Goal: Transaction & Acquisition: Purchase product/service

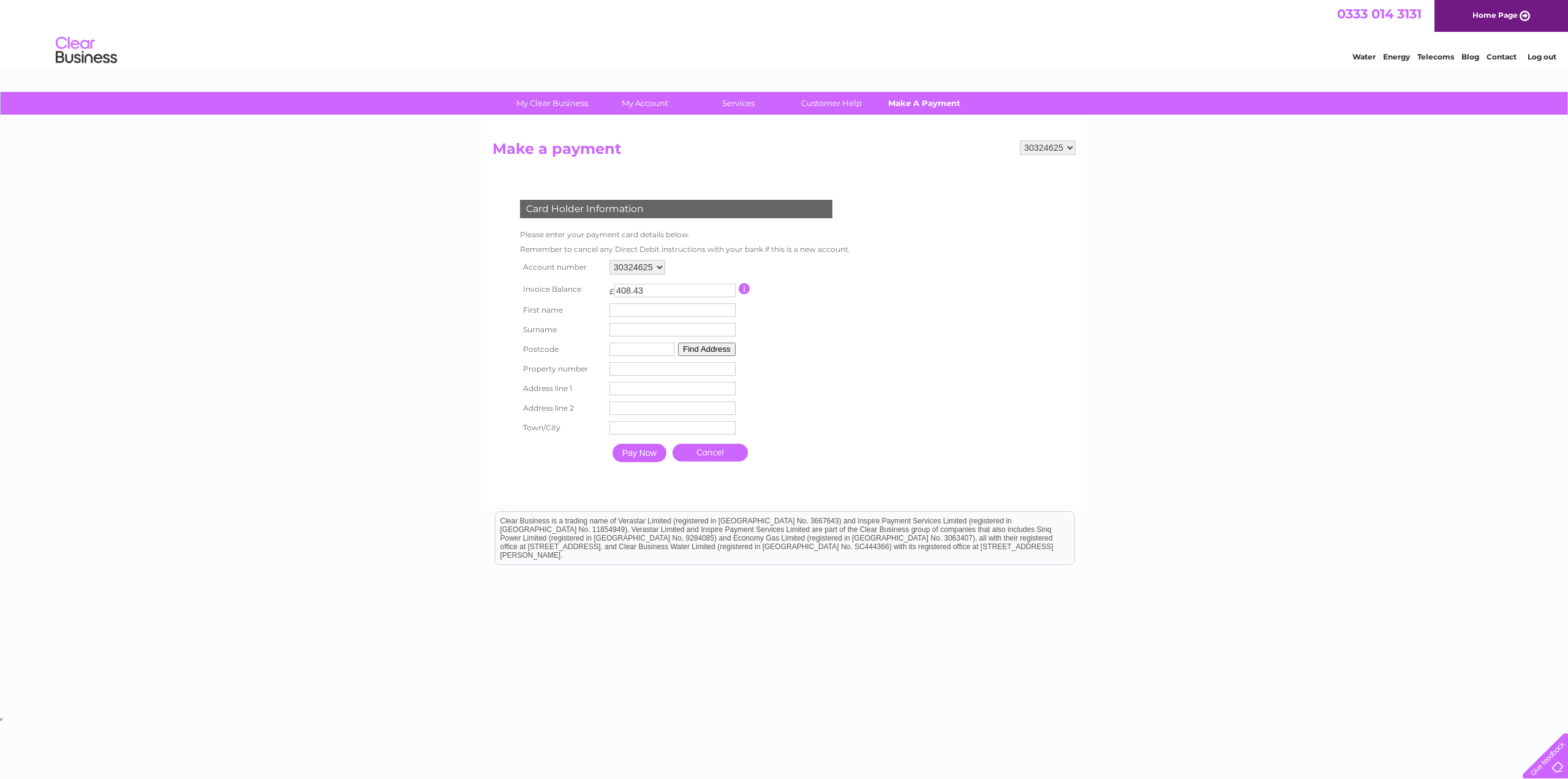
click at [912, 105] on link "Make A Payment" at bounding box center [924, 103] width 101 height 22
click at [632, 101] on link "My Account" at bounding box center [645, 103] width 101 height 22
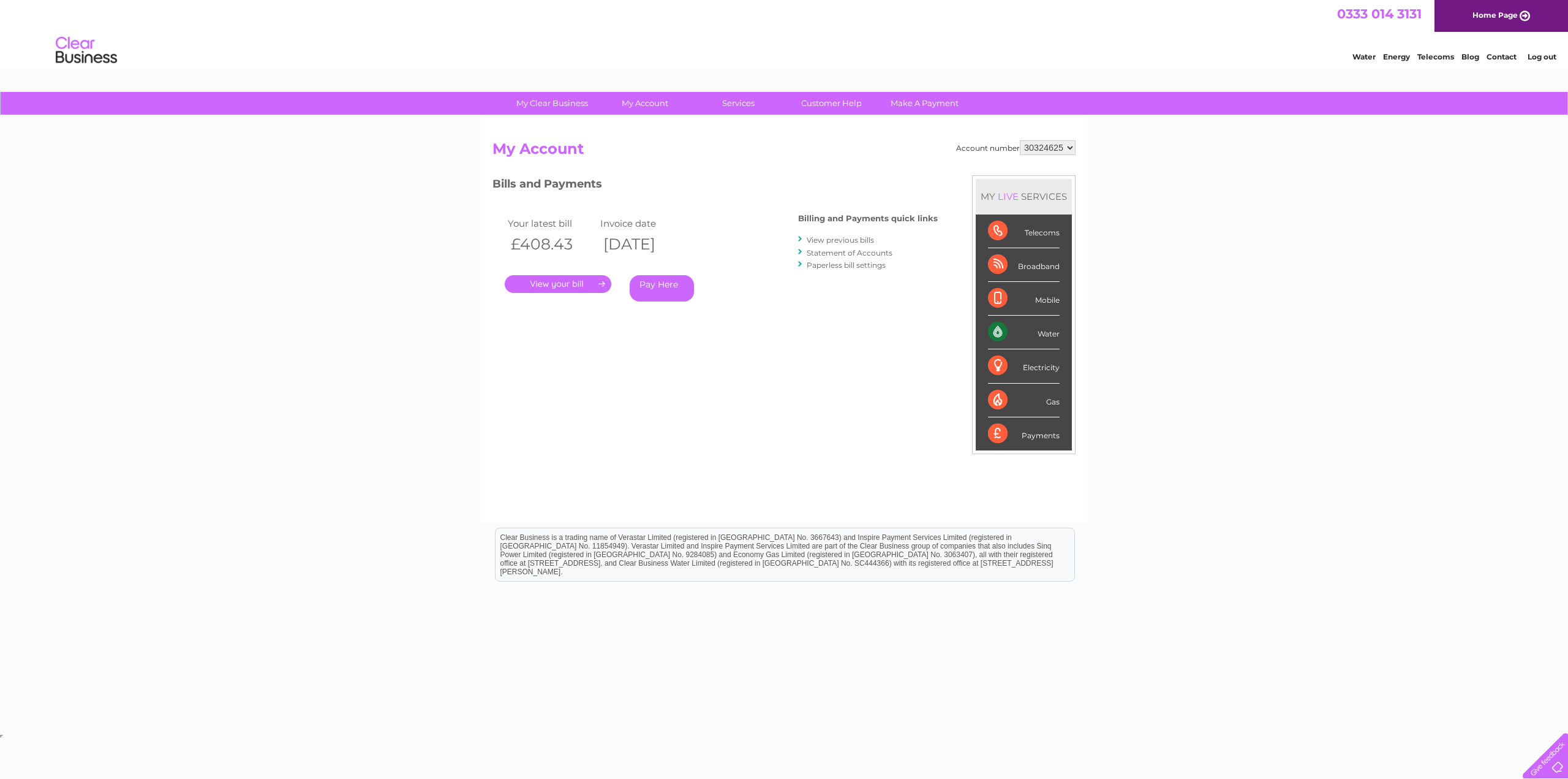
click at [551, 280] on link "." at bounding box center [558, 284] width 106 height 18
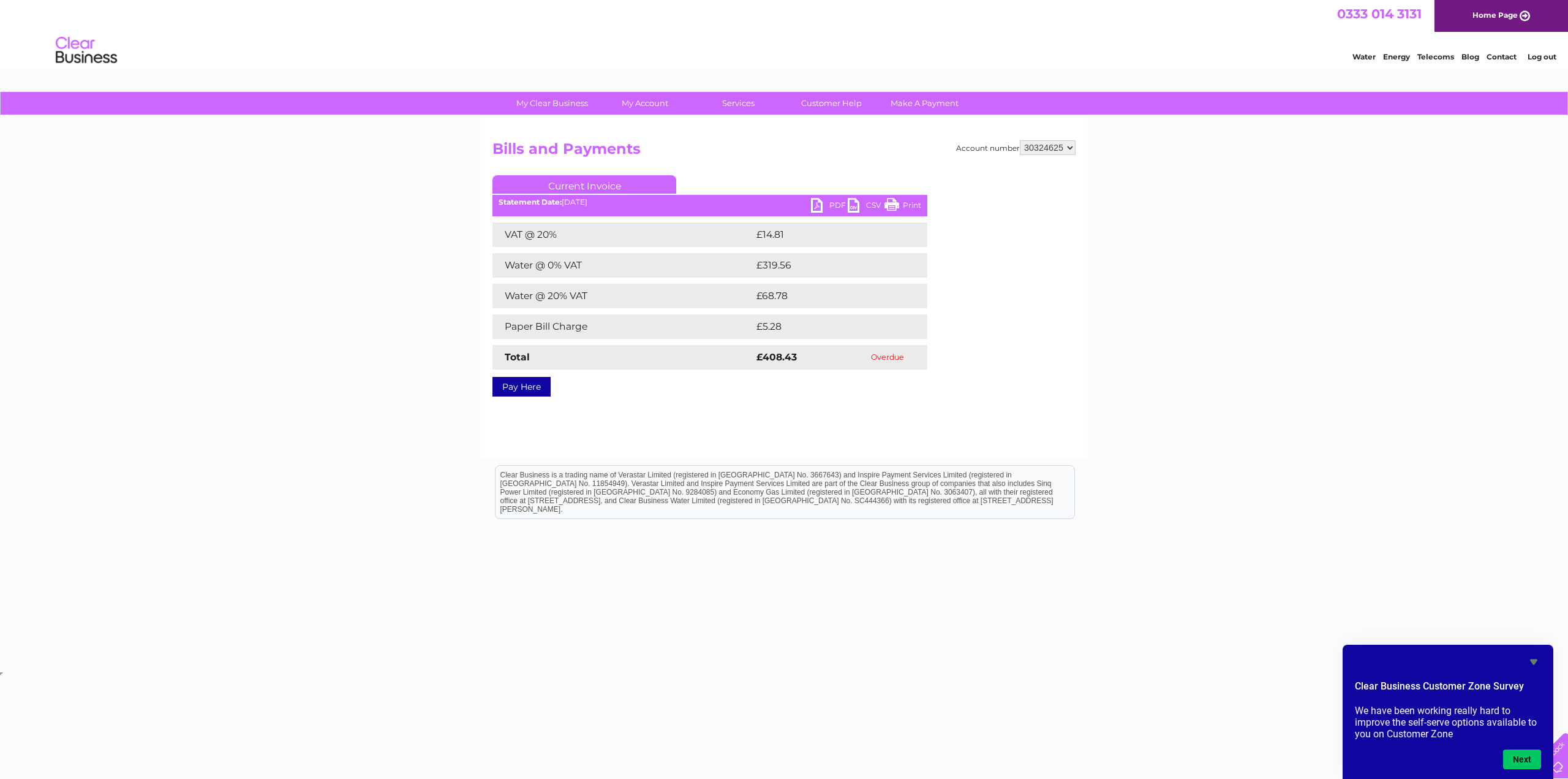
click at [544, 388] on link "Pay Here" at bounding box center [521, 387] width 58 height 20
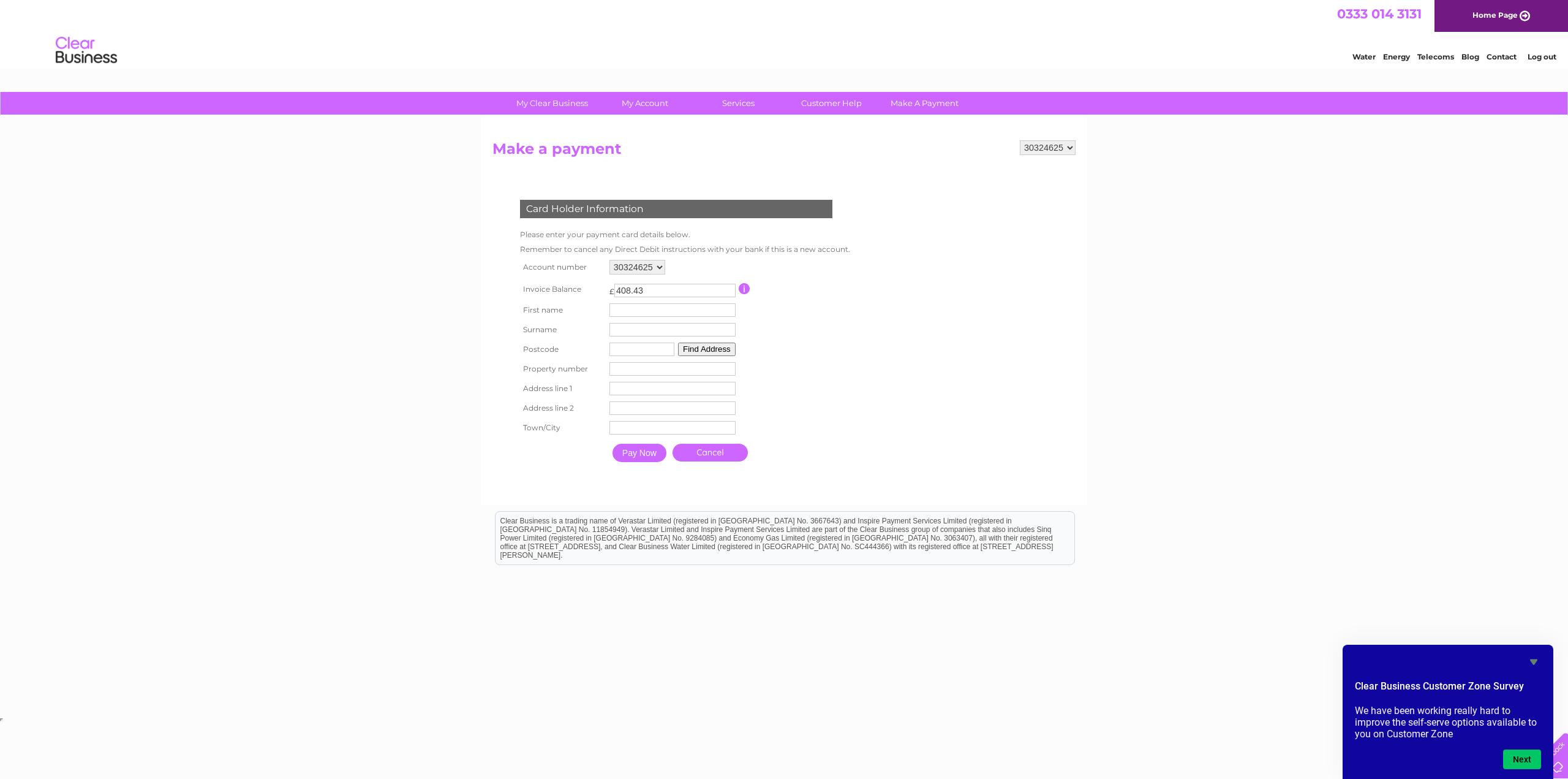
click at [633, 312] on input "text" at bounding box center [673, 310] width 126 height 14
type input "[PERSON_NAME]"
type input "Unter"
type input "EH7 4BQ"
type input "[STREET_ADDRESS]"
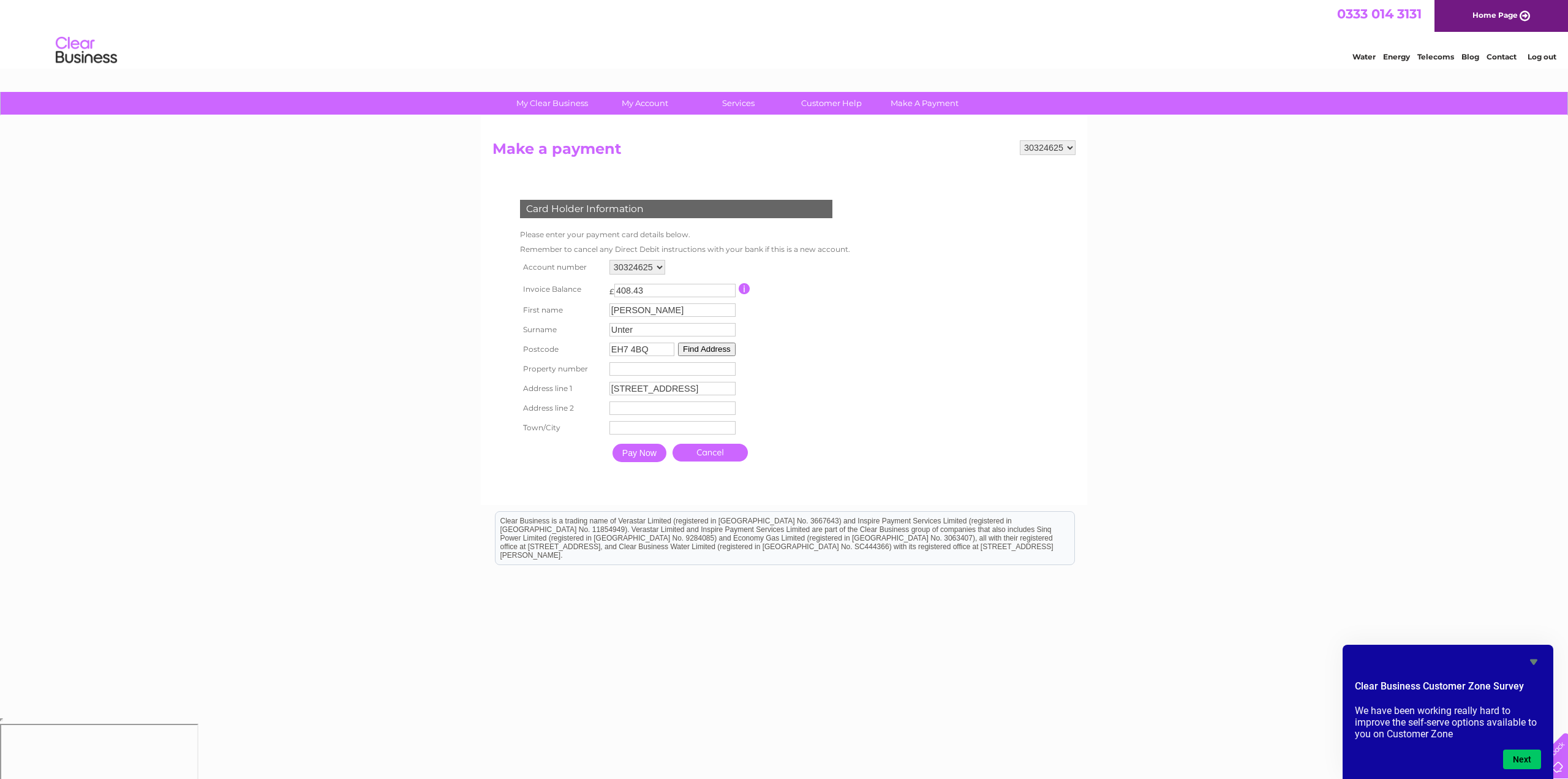
click at [562, 451] on th at bounding box center [562, 452] width 89 height 30
click at [622, 411] on input "text" at bounding box center [673, 407] width 126 height 14
type input "EH7 4BQ"
click at [634, 425] on input "text" at bounding box center [673, 428] width 126 height 14
type input "[GEOGRAPHIC_DATA]"
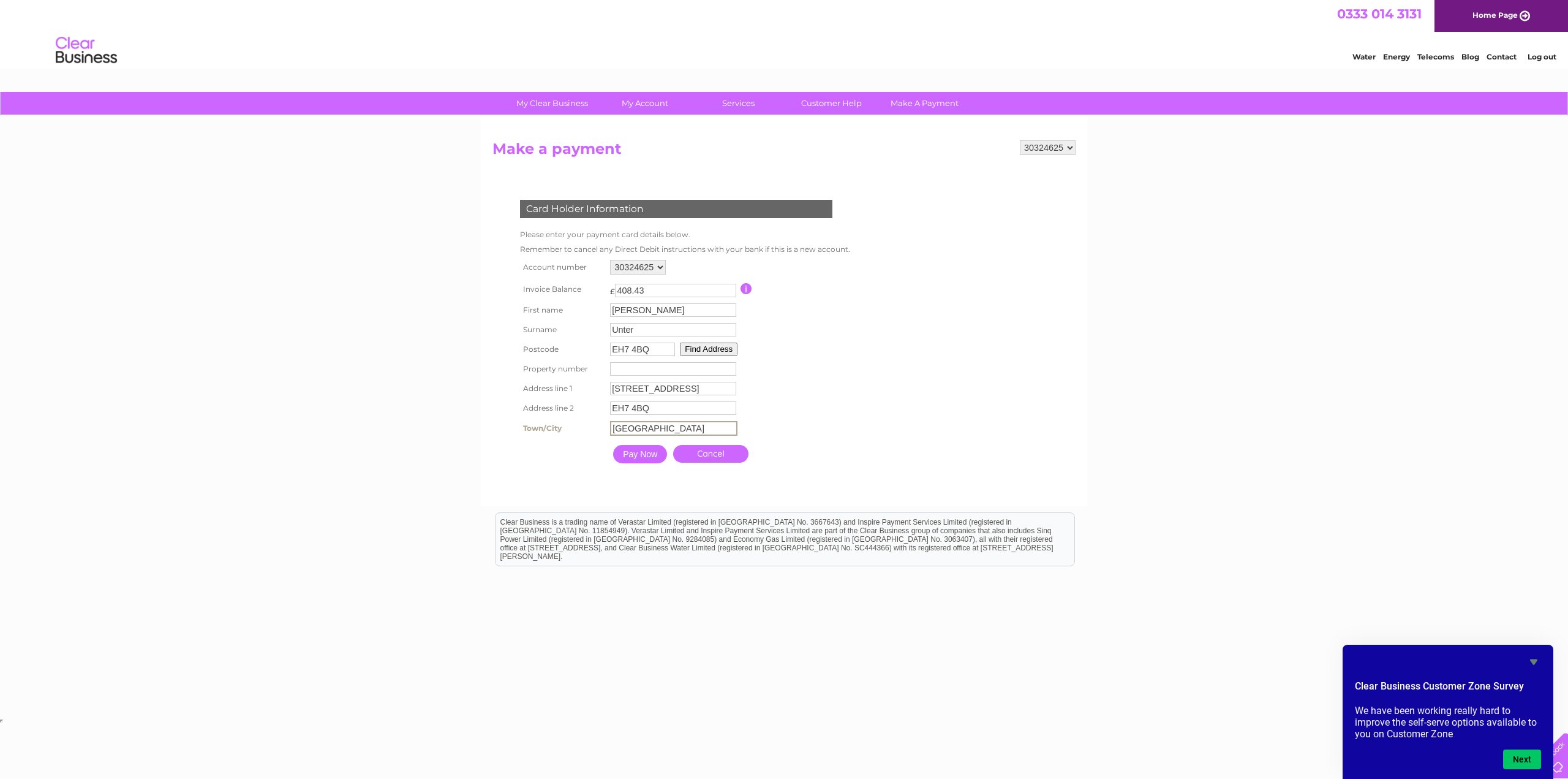
click at [470, 405] on div "My Clear Business Login Details My Details My Preferences Link Account My Accou…" at bounding box center [784, 403] width 1568 height 624
click at [635, 453] on input "Pay Now" at bounding box center [639, 452] width 54 height 18
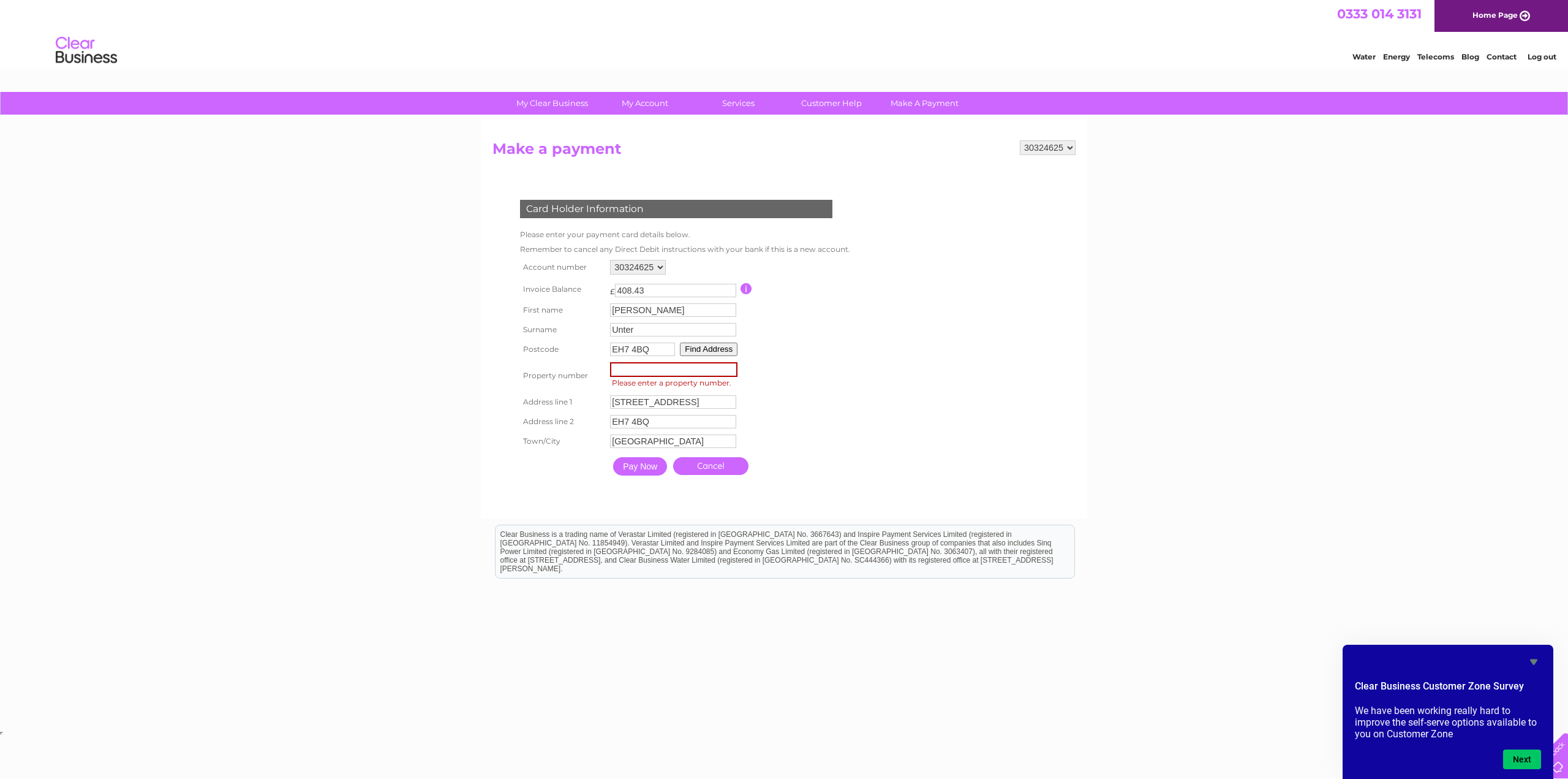
click at [644, 369] on input "number" at bounding box center [673, 369] width 127 height 14
type input "8"
type input "12"
click at [764, 387] on table "Account number 30324625 Invoice Balance £ 408.43 First name Thomas Surname" at bounding box center [684, 368] width 334 height 225
click at [633, 463] on input "Pay Now" at bounding box center [639, 464] width 54 height 18
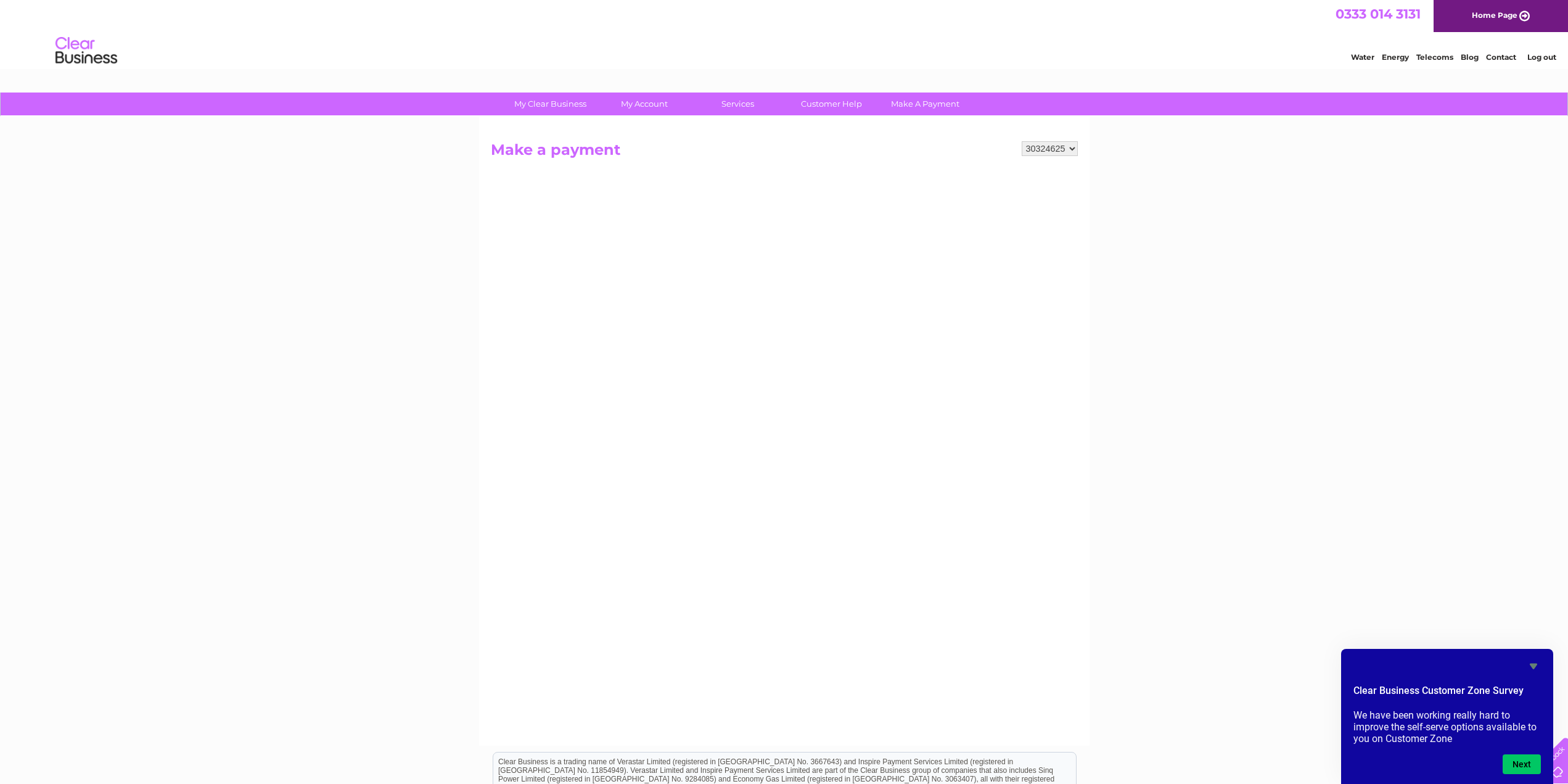
click at [1307, 207] on div "My Clear Business Login Details My Details My Preferences Link Account My Accou…" at bounding box center [784, 524] width 1568 height 864
click at [1134, 399] on div "My Clear Business Login Details My Details My Preferences Link Account My Accou…" at bounding box center [784, 524] width 1568 height 864
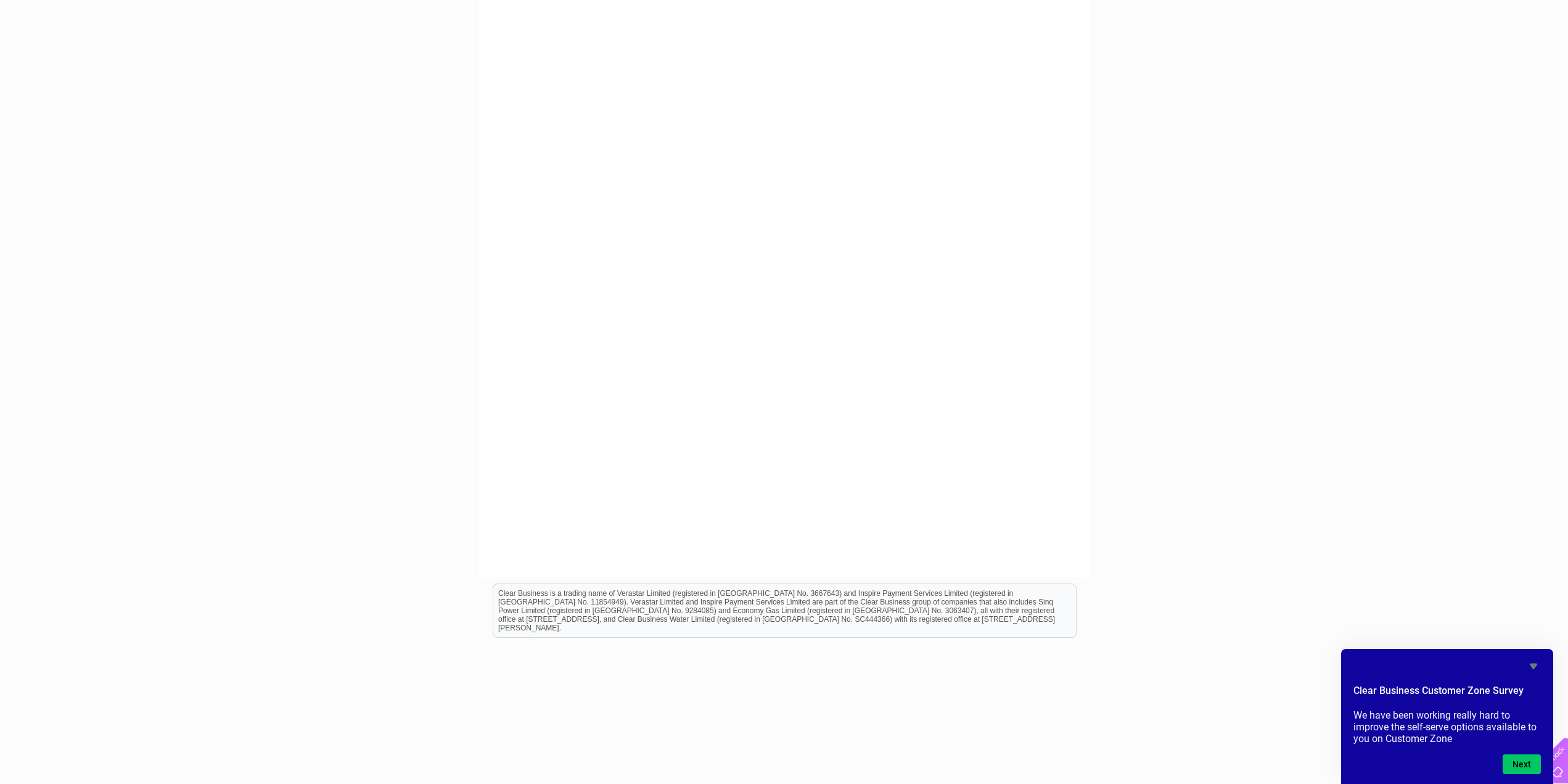
scroll to position [182, 0]
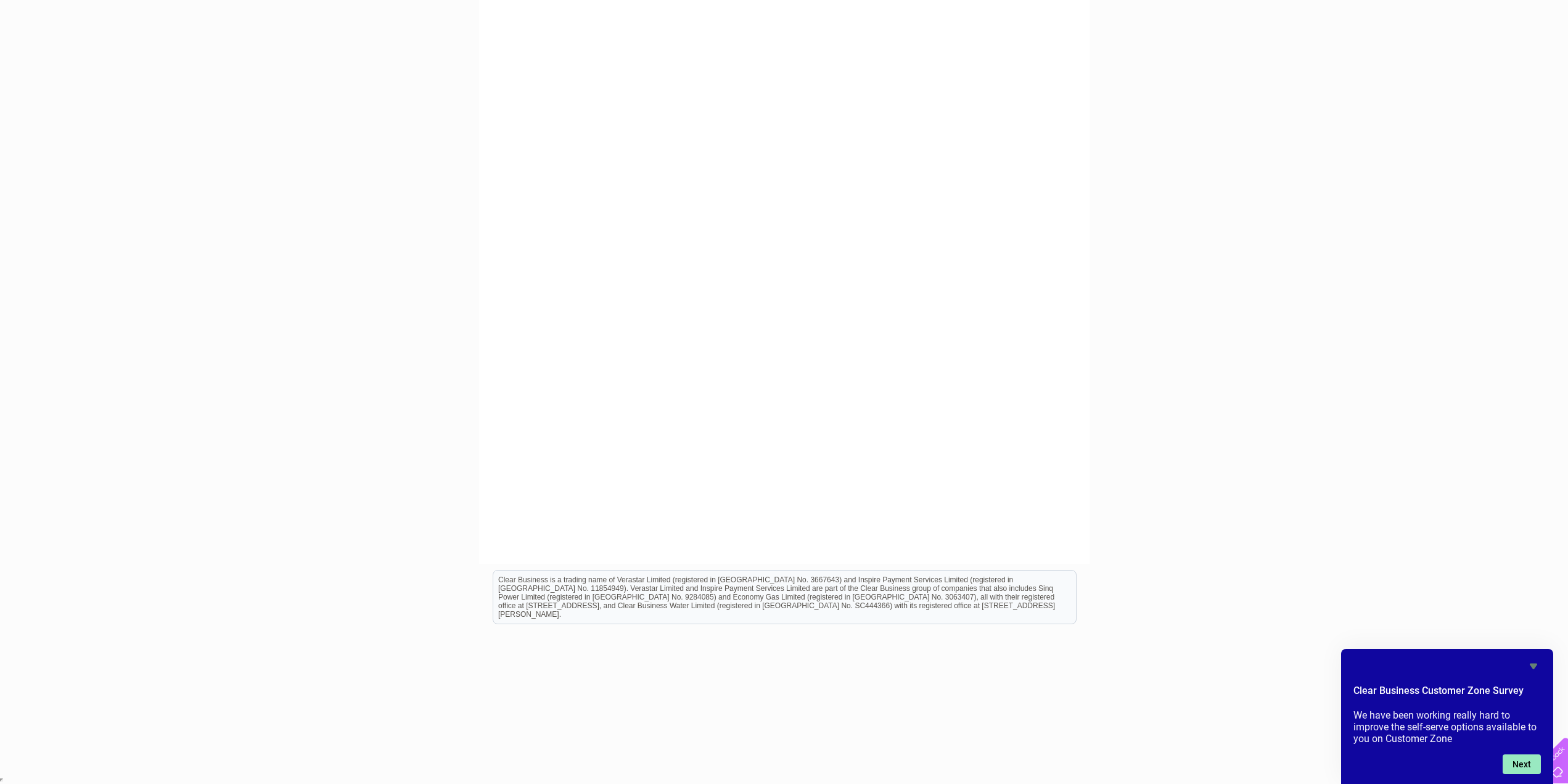
click at [1531, 764] on button "Next" at bounding box center [1522, 764] width 39 height 20
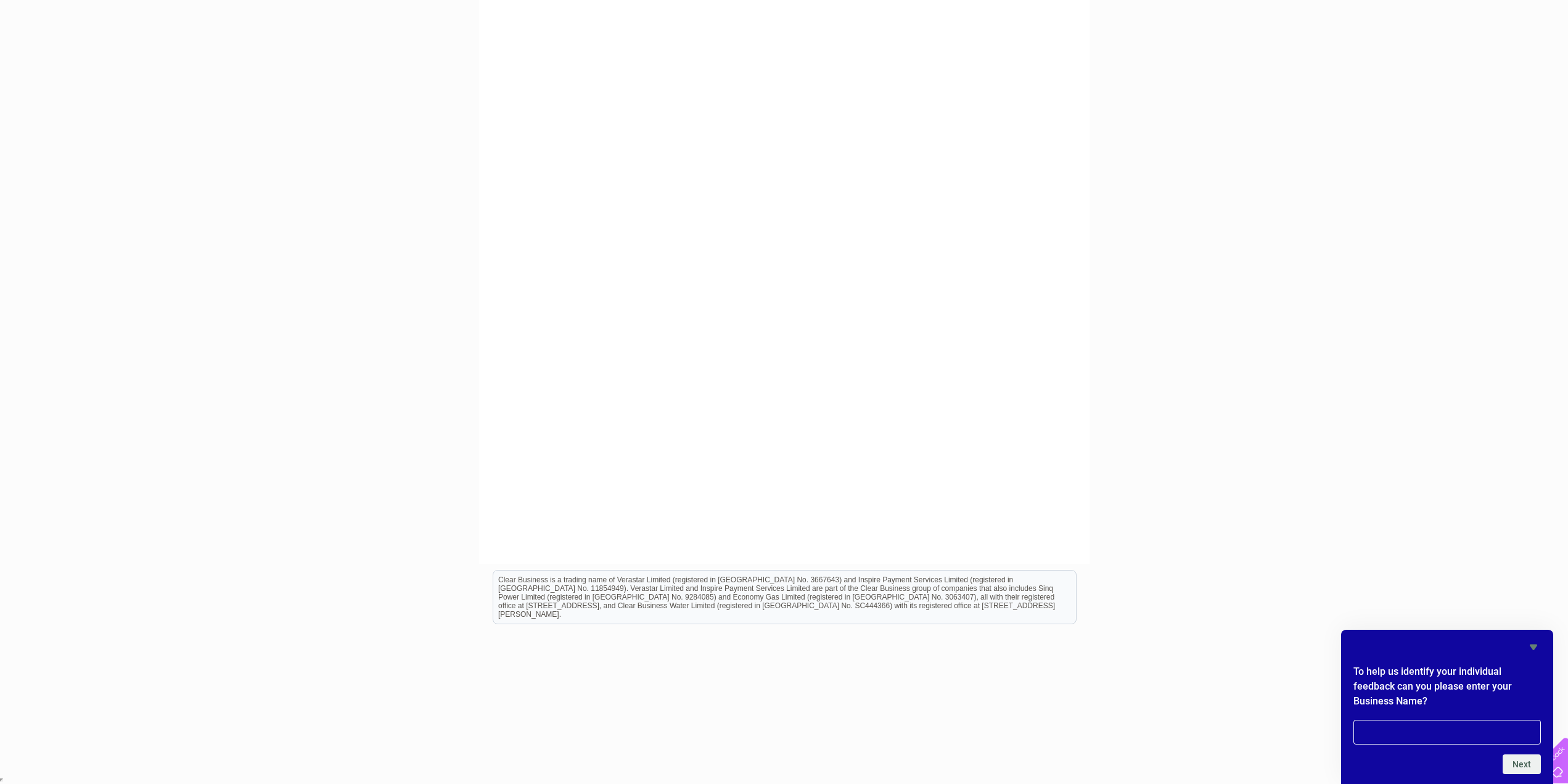
click at [1441, 733] on input "text" at bounding box center [1447, 732] width 187 height 25
type input "N/A"
click at [1528, 762] on button "Next" at bounding box center [1522, 764] width 39 height 20
click at [1460, 736] on input "text" at bounding box center [1447, 732] width 187 height 25
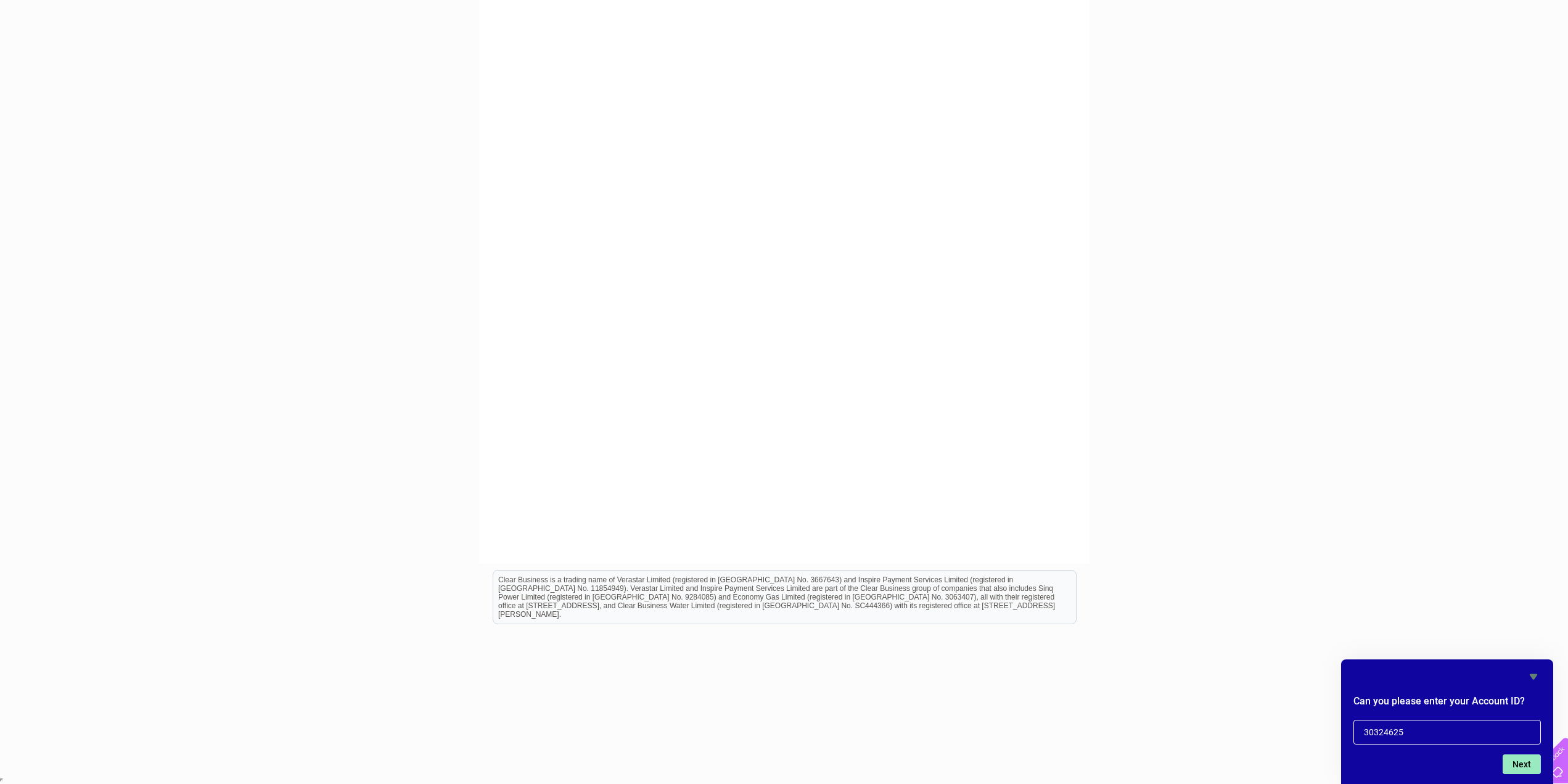
type input "30324625"
click at [1518, 761] on button "Next" at bounding box center [1522, 764] width 39 height 20
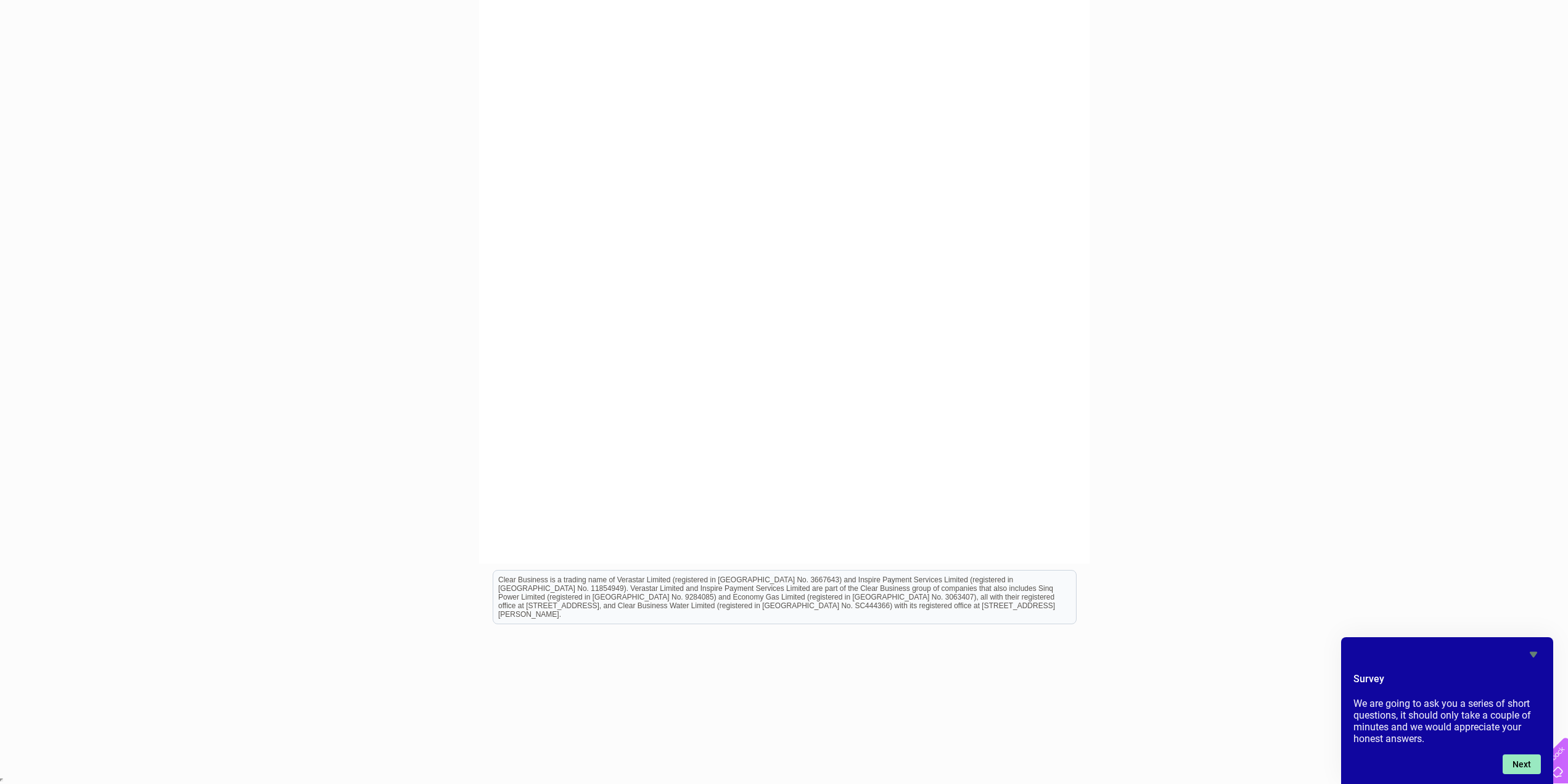
click at [1518, 762] on button "Next" at bounding box center [1522, 764] width 39 height 20
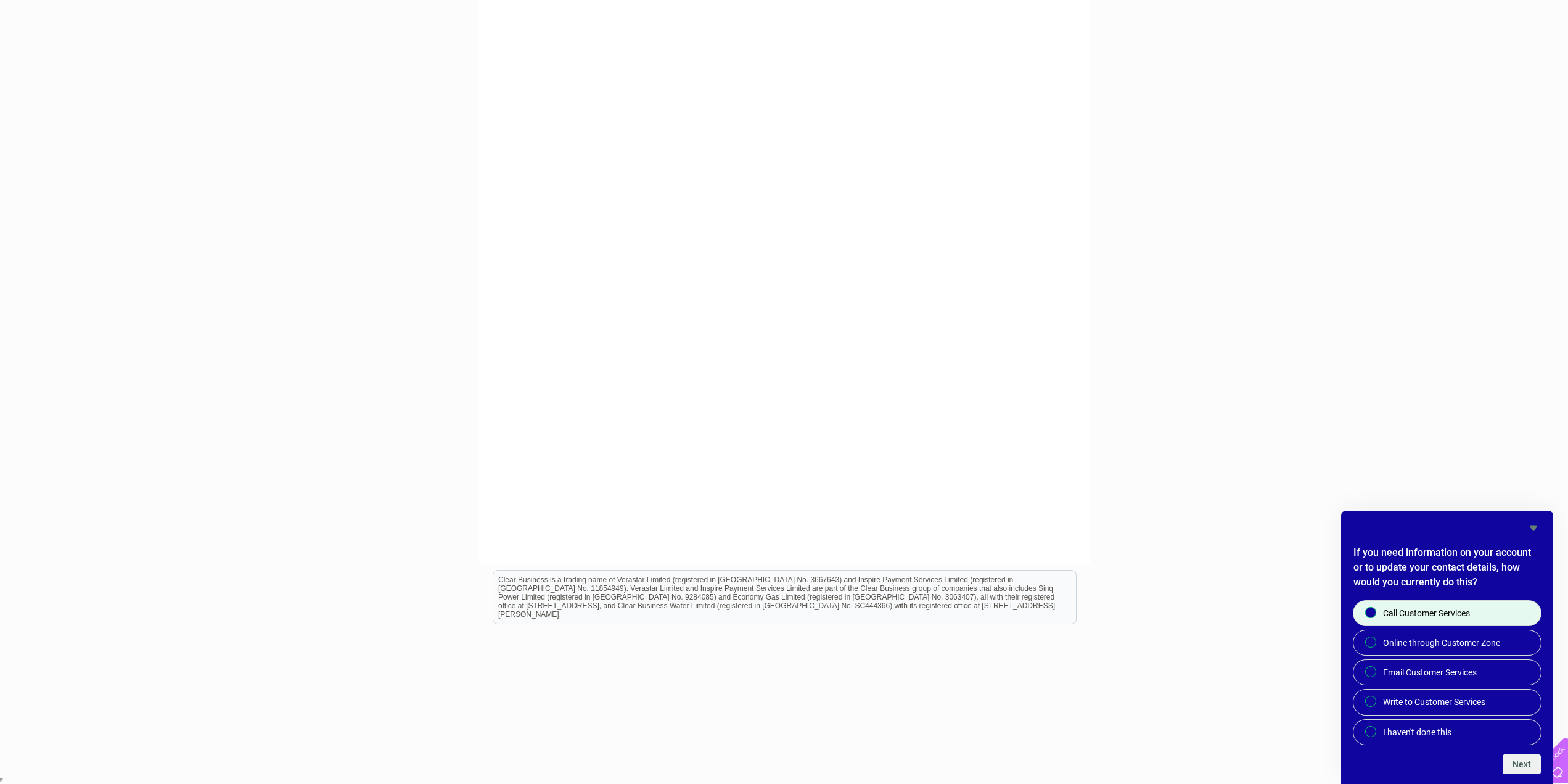
click at [1365, 614] on span at bounding box center [1371, 612] width 11 height 11
click at [1368, 614] on input "Call Customer Services" at bounding box center [1372, 614] width 8 height 8
radio input "true"
click at [1365, 637] on div at bounding box center [1370, 642] width 14 height 12
click at [1368, 638] on input "Online through Customer Zone" at bounding box center [1372, 642] width 8 height 8
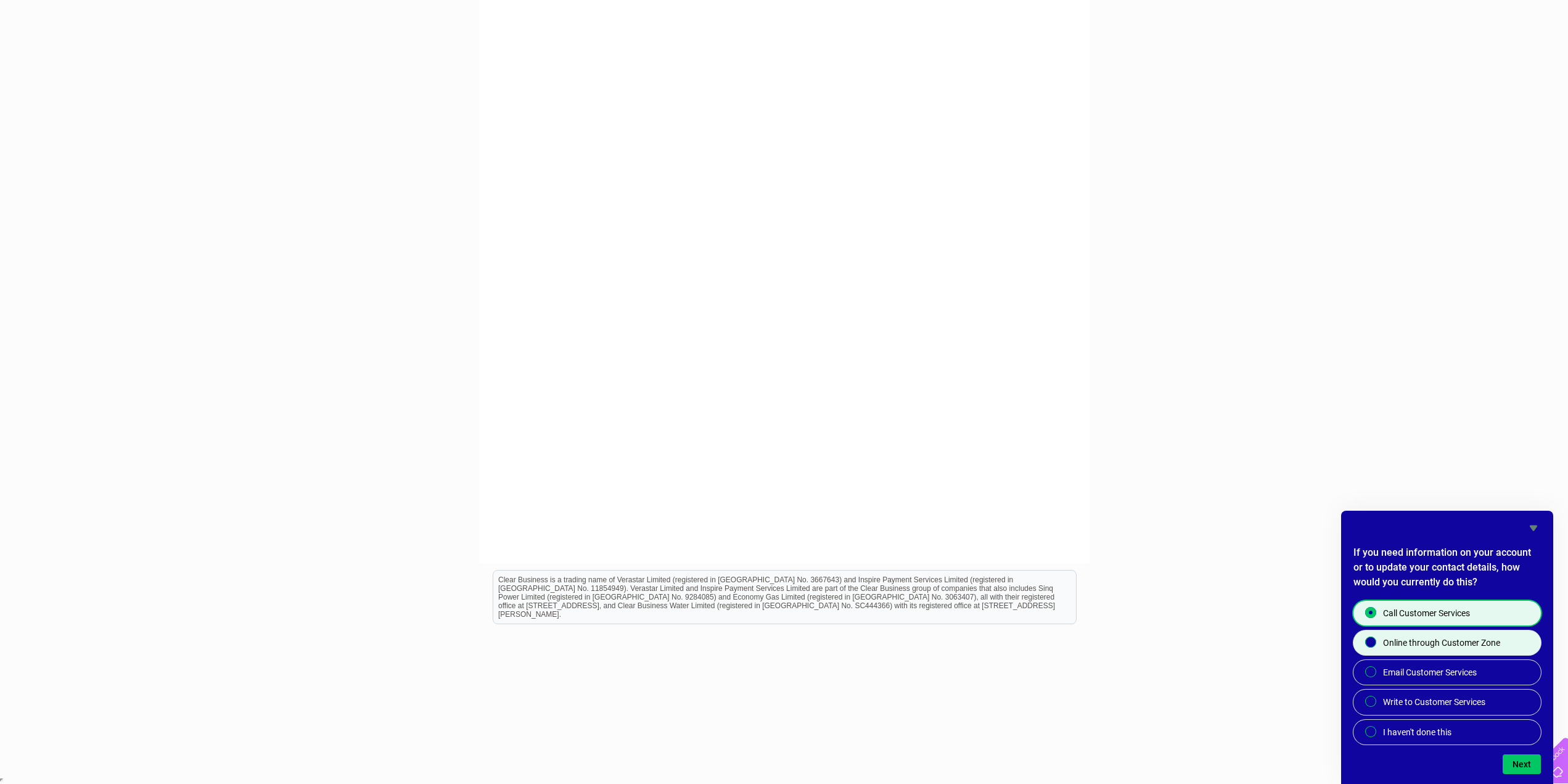
radio input "true"
radio input "false"
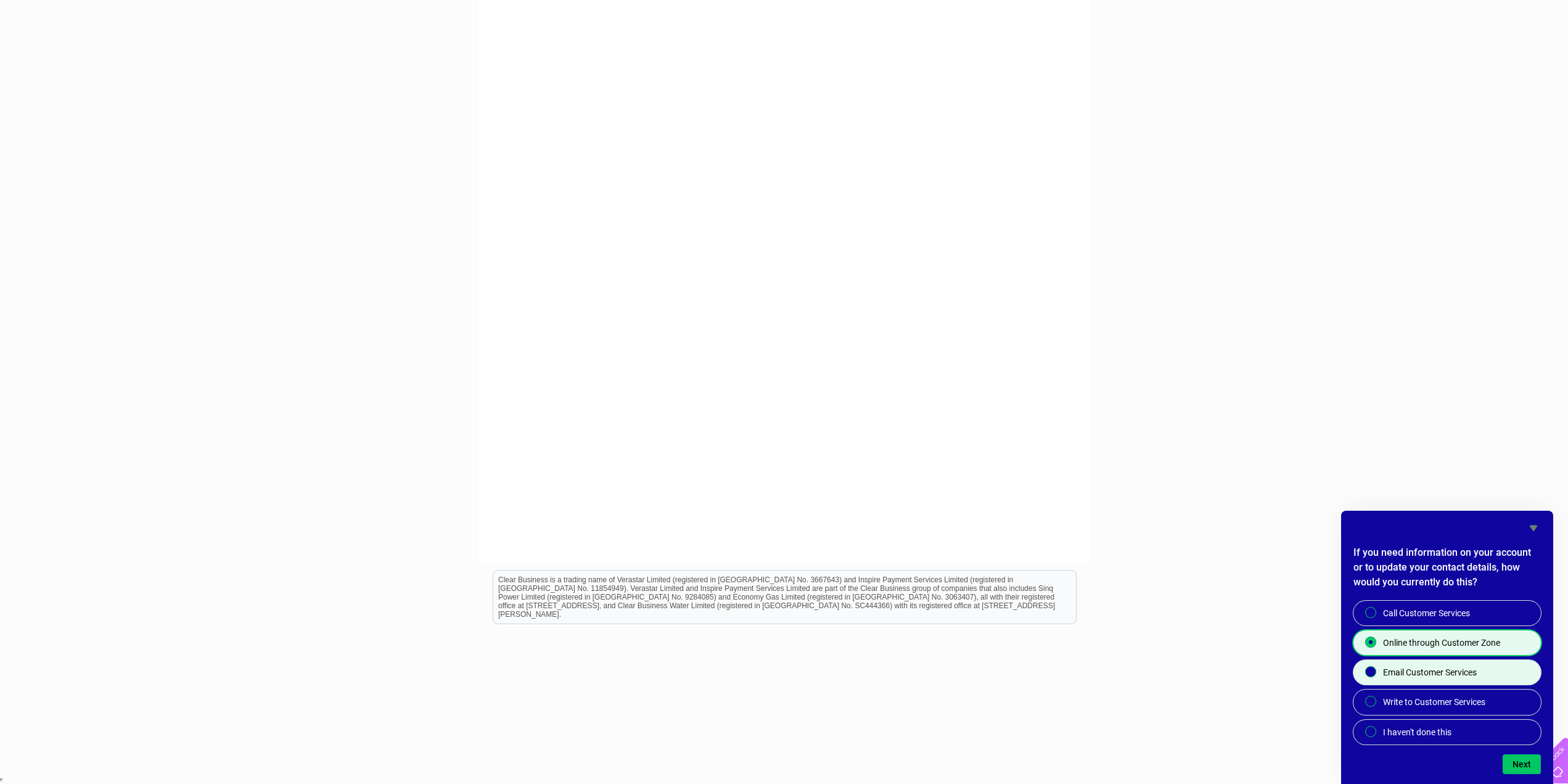
click at [1372, 670] on input "Email Customer Services" at bounding box center [1372, 672] width 8 height 8
radio input "true"
radio input "false"
click at [1366, 605] on label "Call Customer Services" at bounding box center [1447, 613] width 187 height 25
click at [1368, 610] on input "Call Customer Services" at bounding box center [1372, 614] width 8 height 8
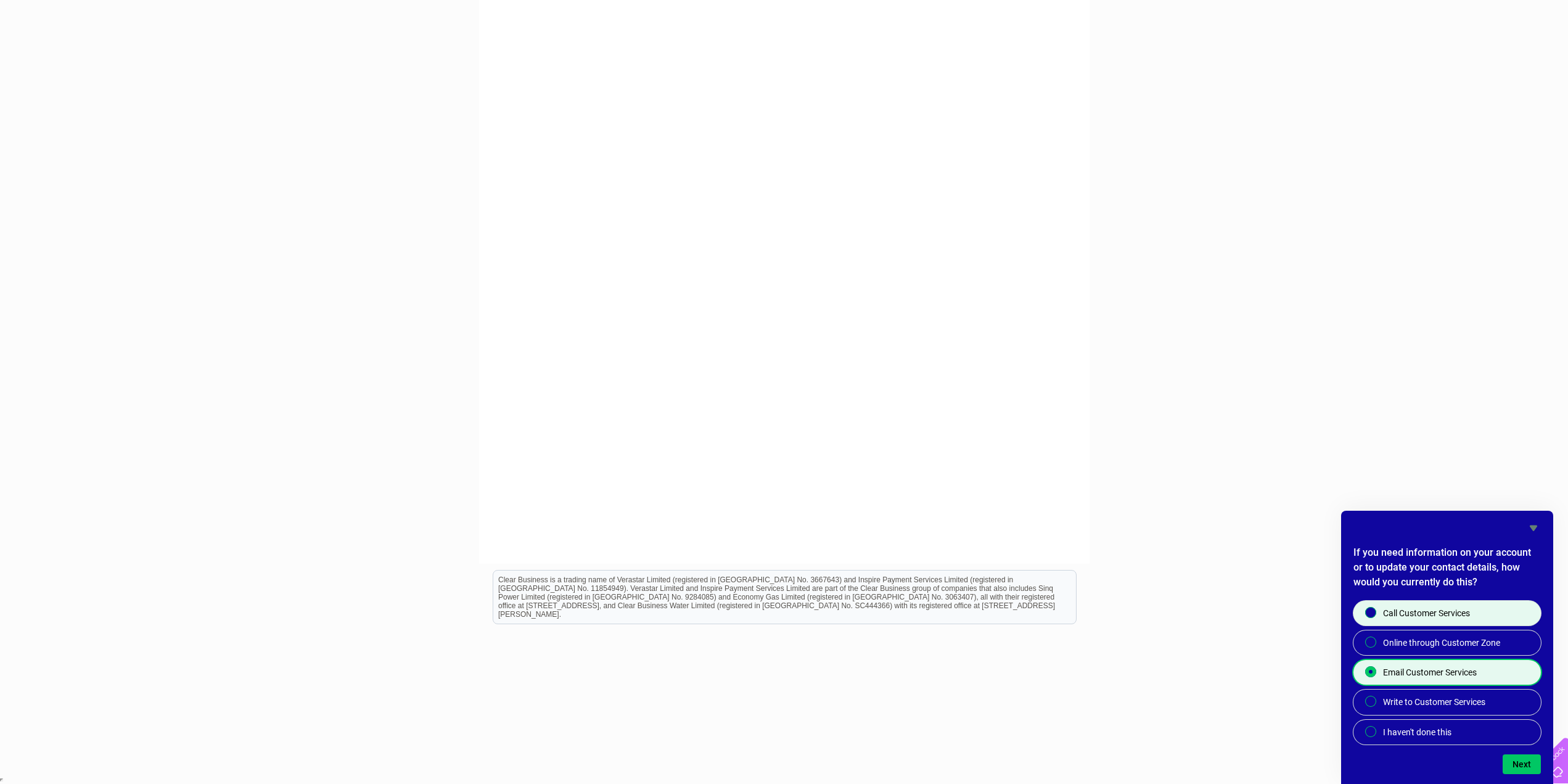
radio input "true"
radio input "false"
click at [1521, 762] on button "Next" at bounding box center [1522, 764] width 39 height 20
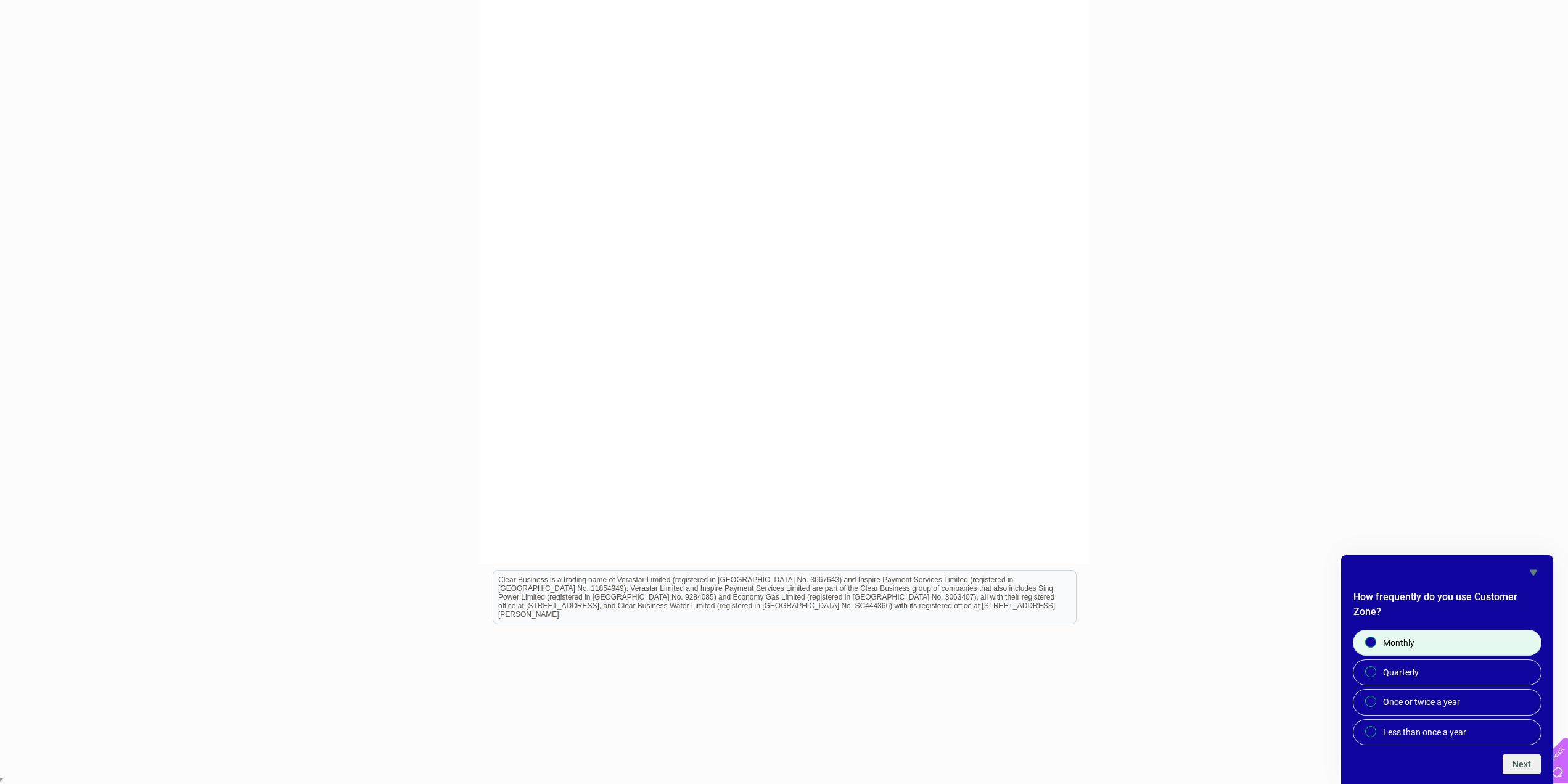
click at [1389, 642] on span "Monthly" at bounding box center [1398, 642] width 31 height 12
click at [1376, 642] on input "Monthly" at bounding box center [1372, 642] width 8 height 8
radio input "true"
click at [1516, 763] on button "Next" at bounding box center [1522, 764] width 39 height 20
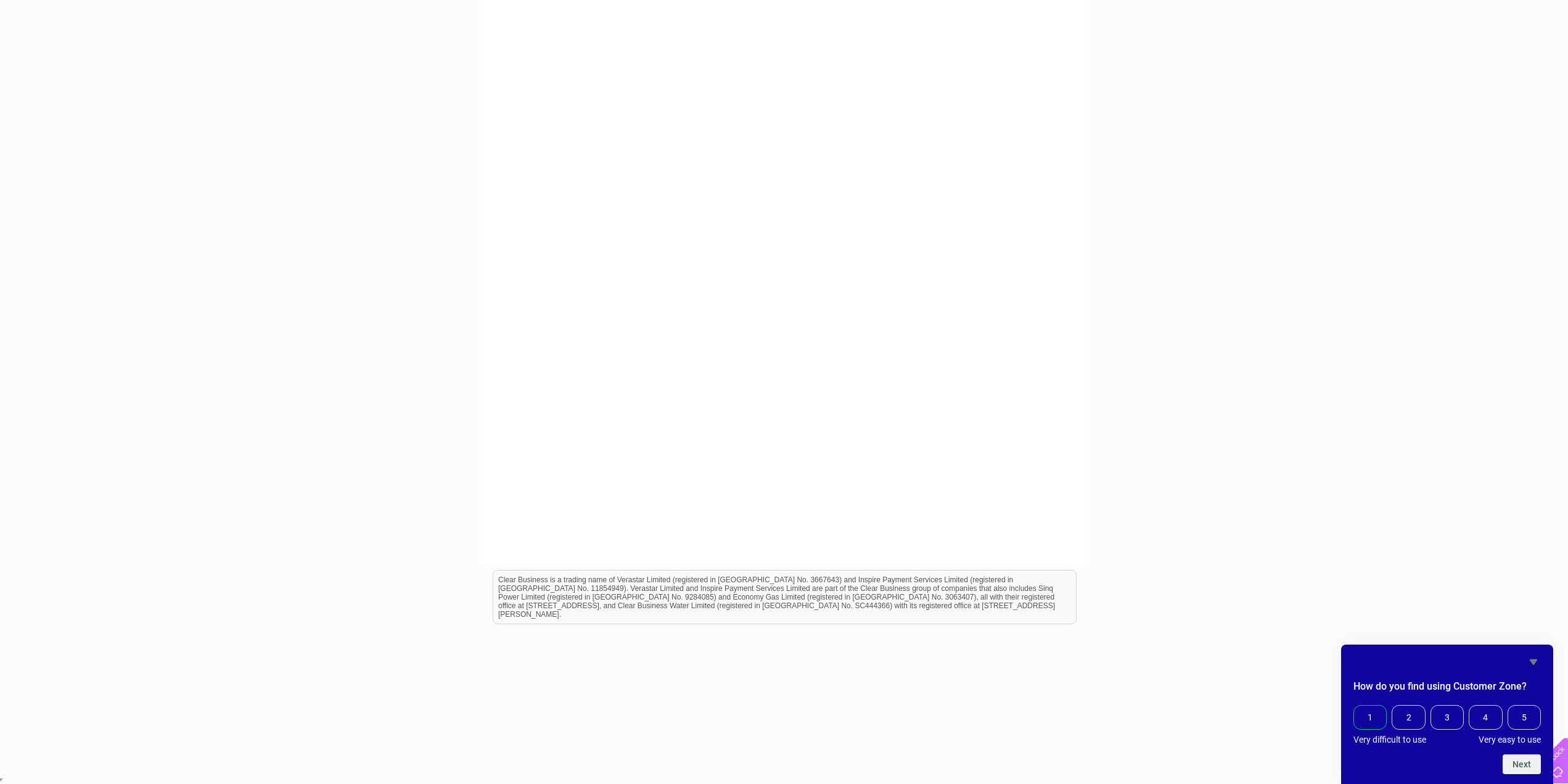
click at [1376, 721] on span "1" at bounding box center [1369, 716] width 33 height 25
click at [1357, 707] on input "1" at bounding box center [1357, 707] width 0 height 0
click at [1506, 760] on button "Next" at bounding box center [1522, 764] width 39 height 20
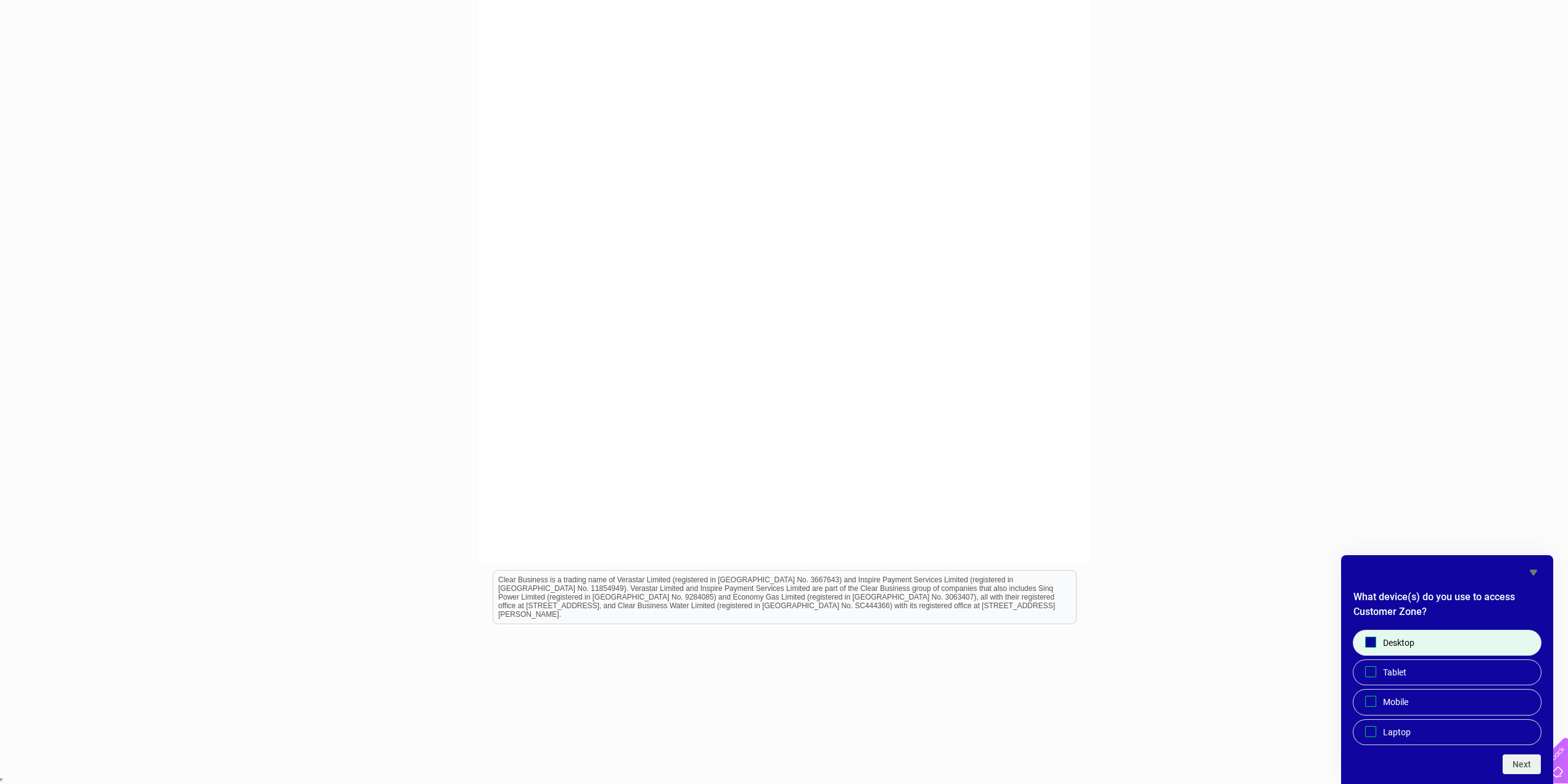
click at [1394, 640] on span "Desktop" at bounding box center [1398, 642] width 31 height 12
click at [1375, 640] on input "Desktop" at bounding box center [1371, 642] width 8 height 8
checkbox input "true"
click at [1524, 761] on button "Next" at bounding box center [1522, 764] width 39 height 20
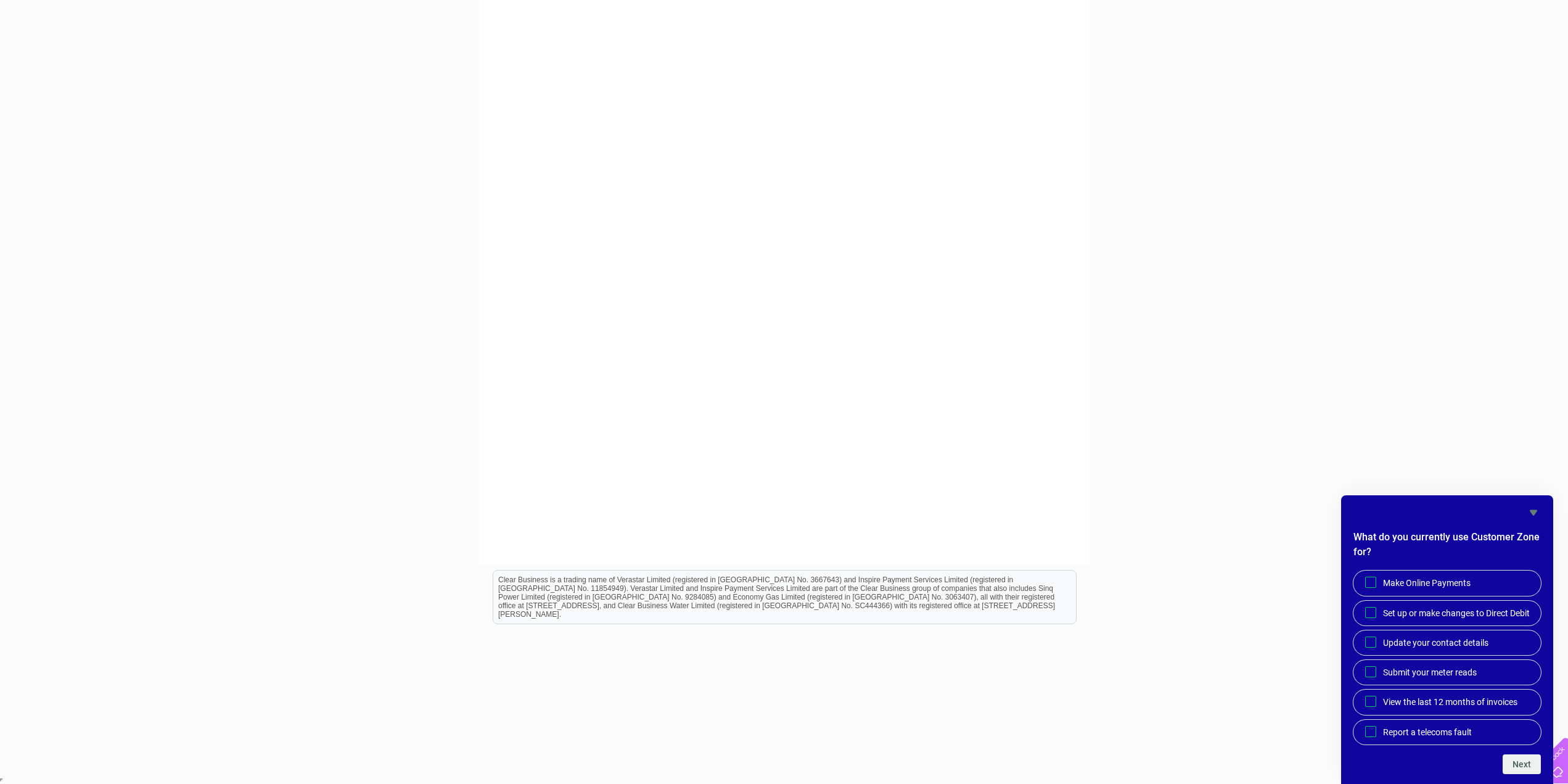
click at [1533, 510] on icon "Hide survey" at bounding box center [1533, 512] width 7 height 6
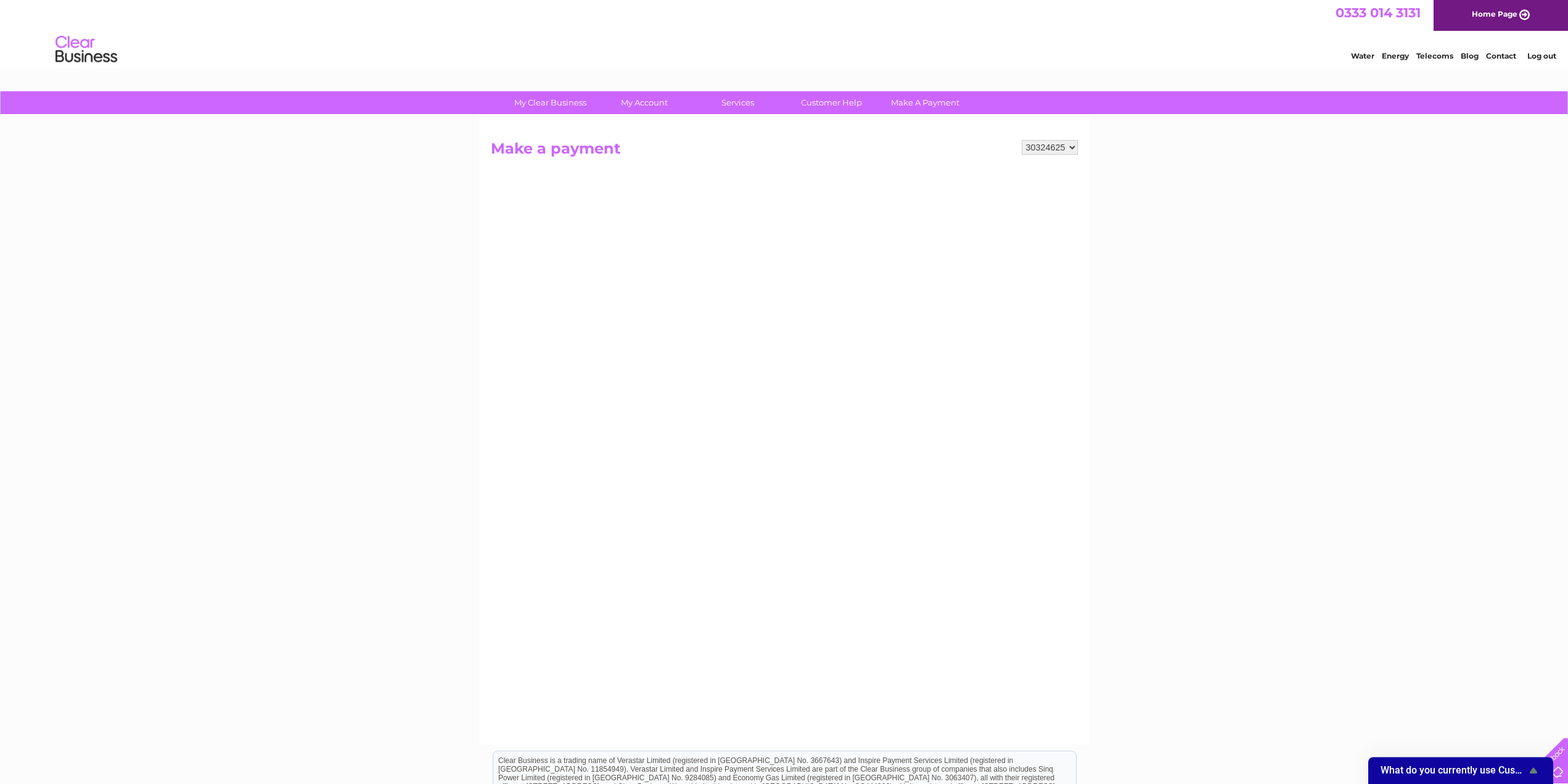
scroll to position [0, 0]
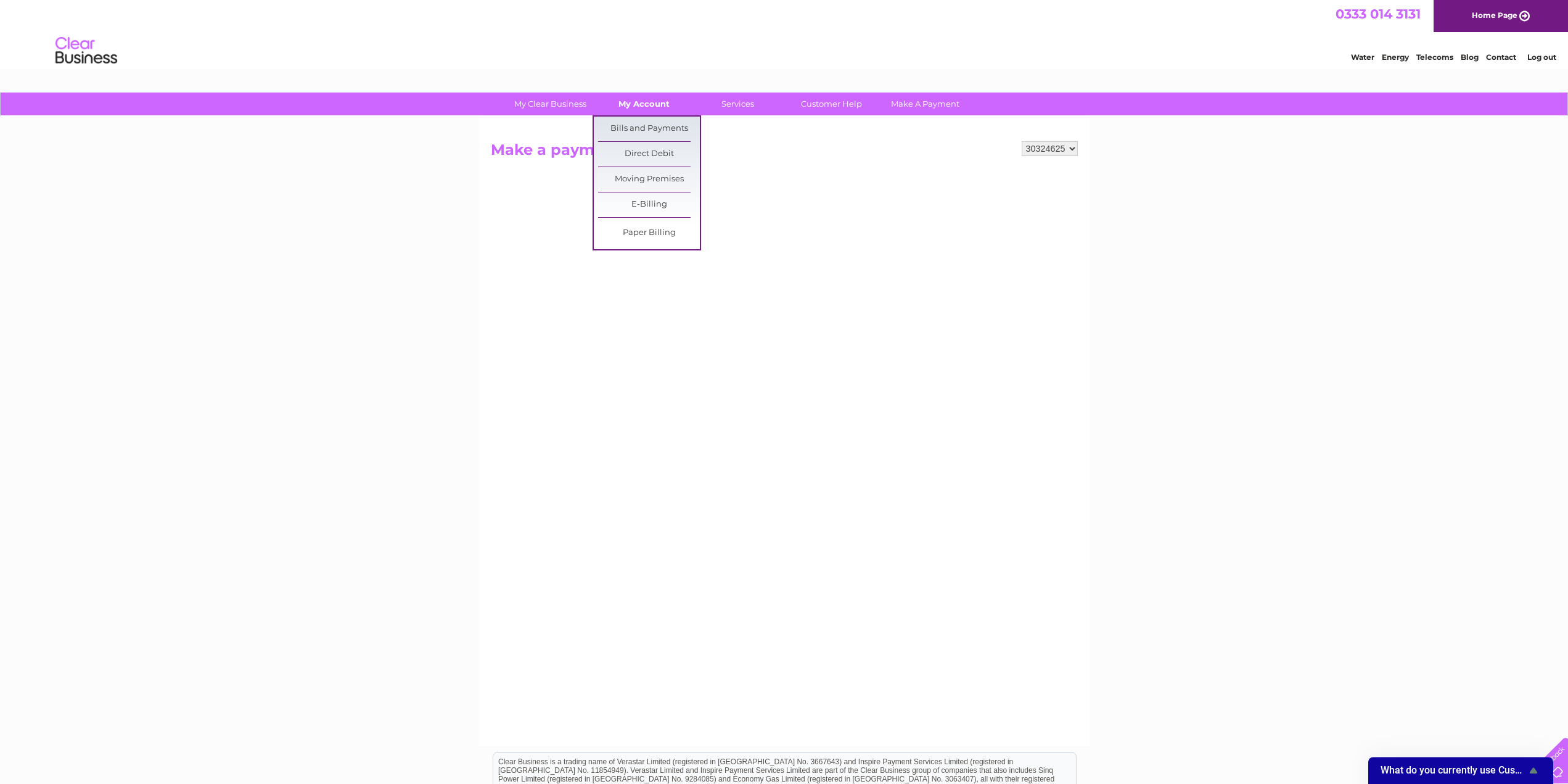
click at [634, 107] on link "My Account" at bounding box center [644, 104] width 102 height 23
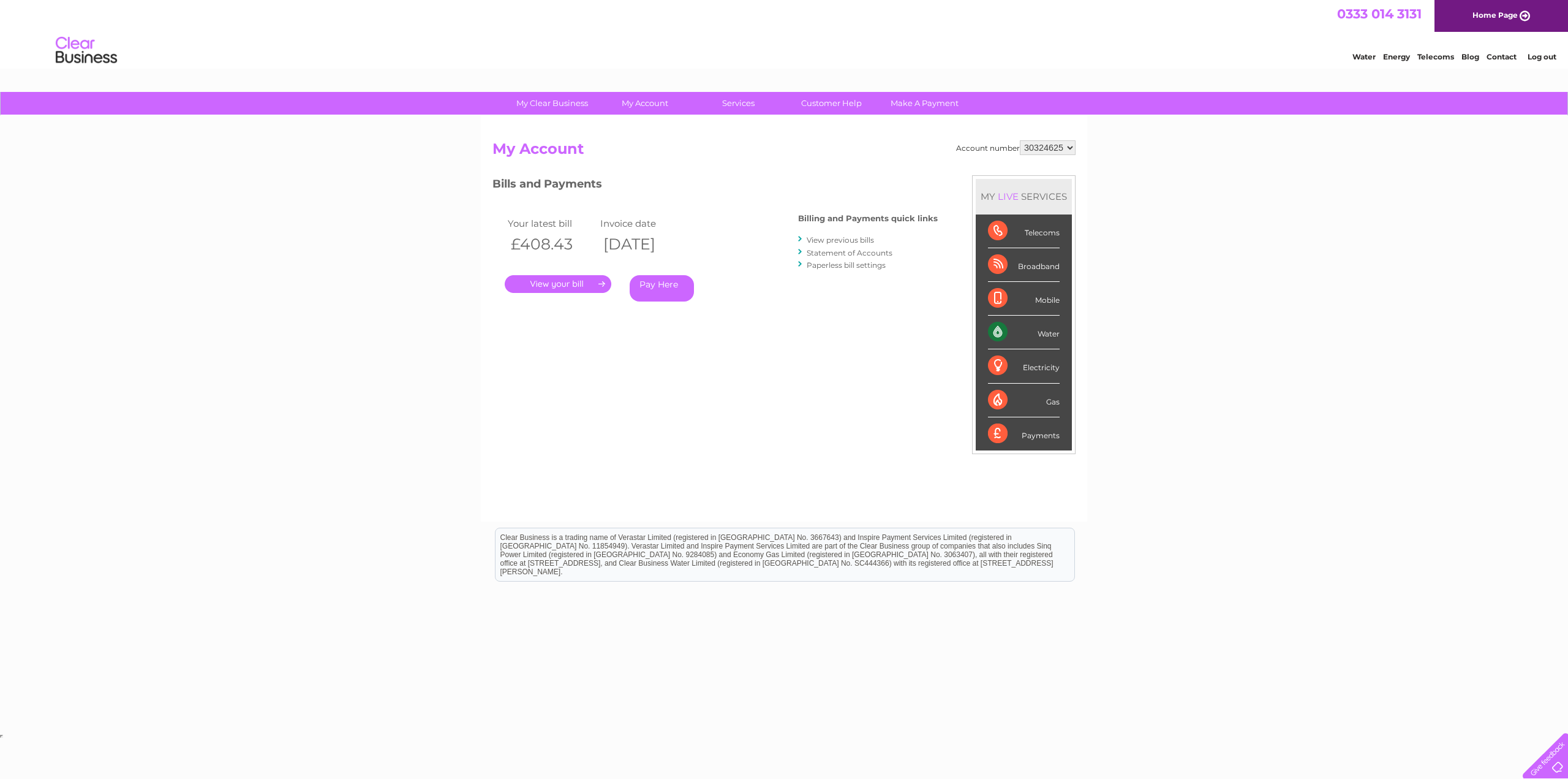
click at [659, 285] on link "Pay Here" at bounding box center [661, 288] width 65 height 26
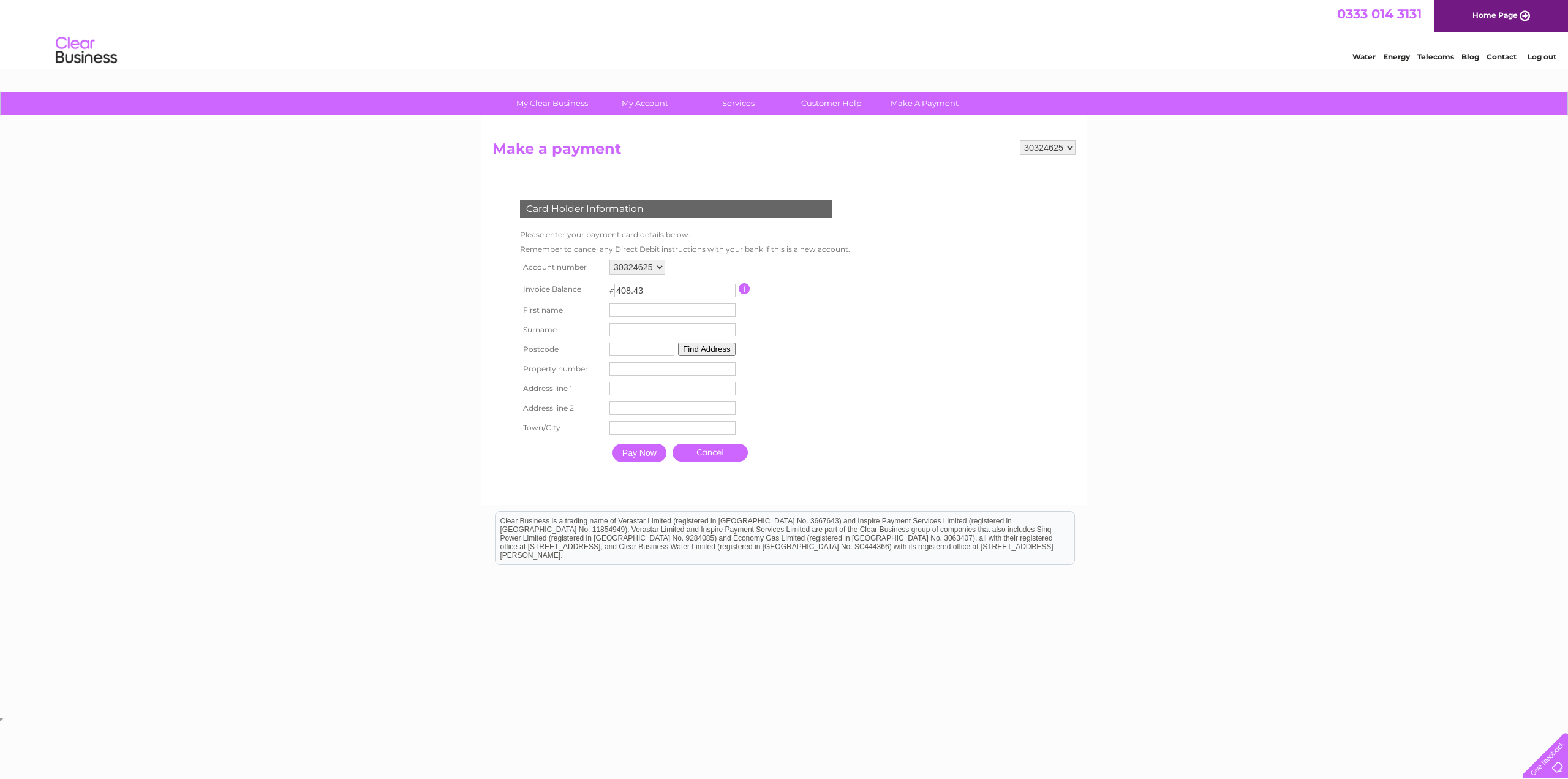
click at [637, 308] on input "text" at bounding box center [673, 310] width 126 height 14
type input "[PERSON_NAME]"
type input "Unter"
type input "EH7 4BQ"
type input "[STREET_ADDRESS]"
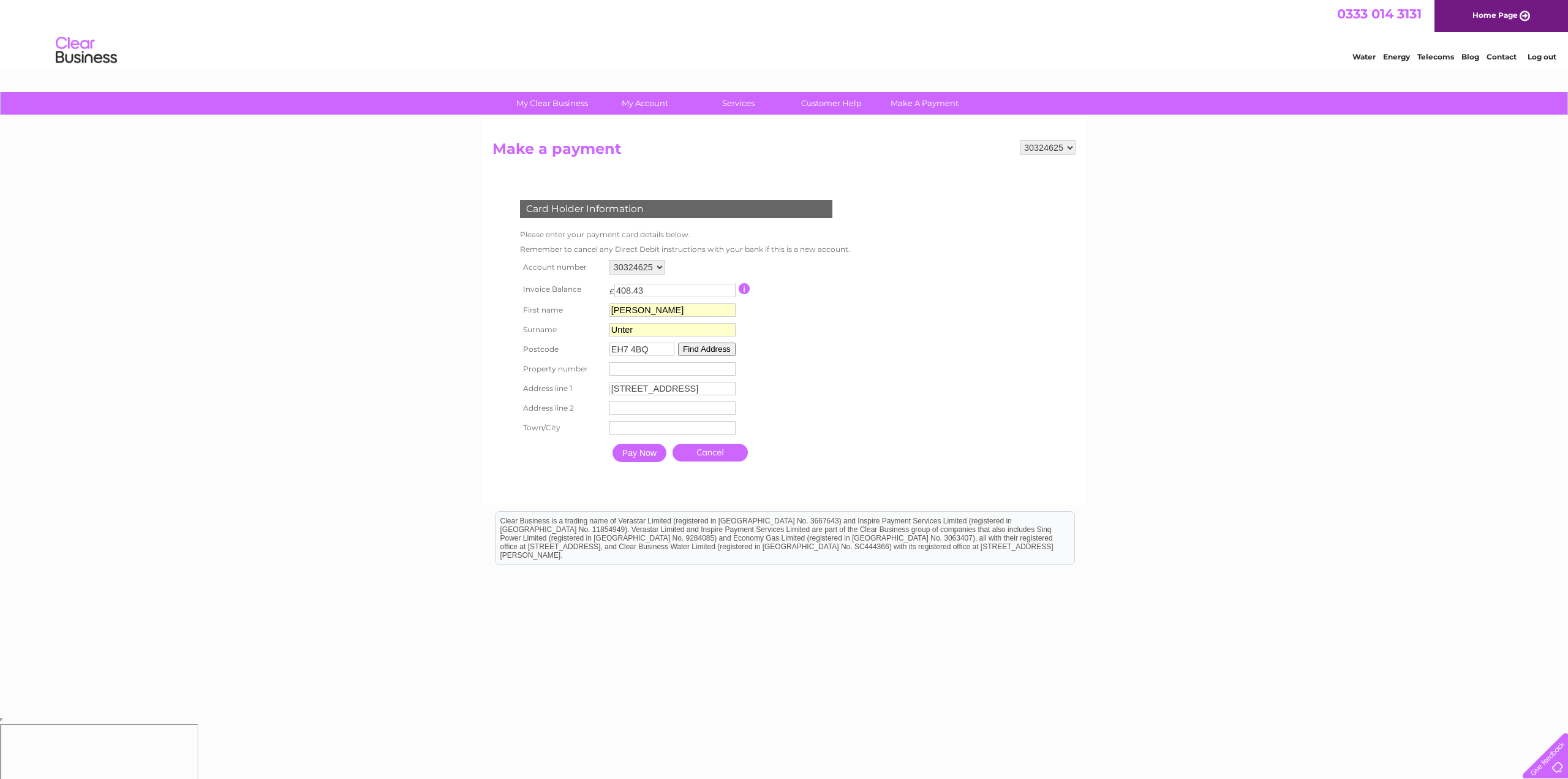
type input "[GEOGRAPHIC_DATA]"
click at [479, 388] on div "My Clear Business Login Details My Details My Preferences Link Account My Accou…" at bounding box center [784, 403] width 1568 height 622
click at [654, 456] on input "Pay Now" at bounding box center [639, 452] width 54 height 18
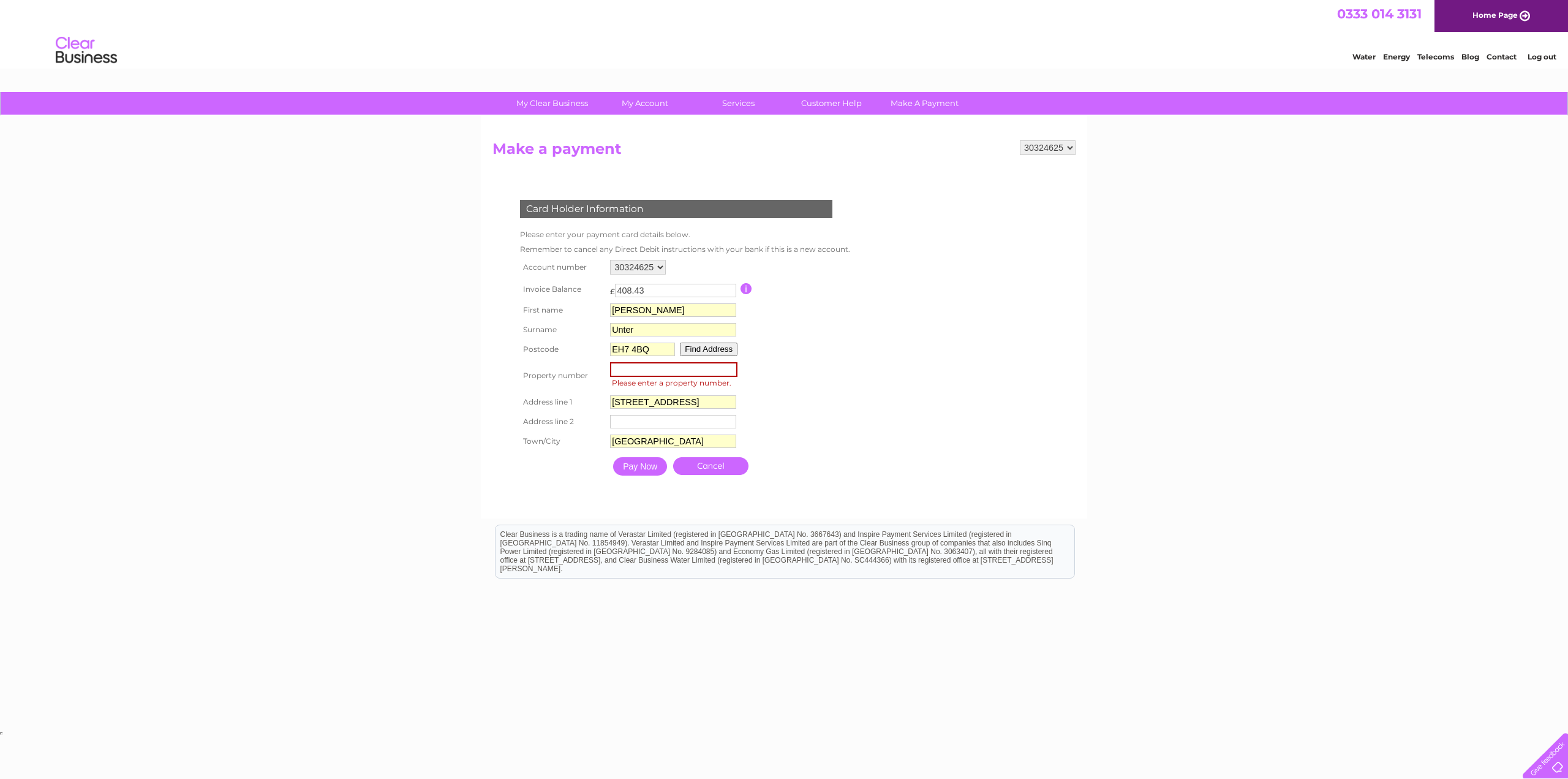
click at [637, 372] on input "number" at bounding box center [673, 369] width 127 height 14
type input "12"
click at [482, 400] on div "30324625 Make a payment Card Holder Information Please enter your payment card …" at bounding box center [784, 317] width 606 height 403
click at [637, 466] on input "Pay Now" at bounding box center [639, 464] width 54 height 18
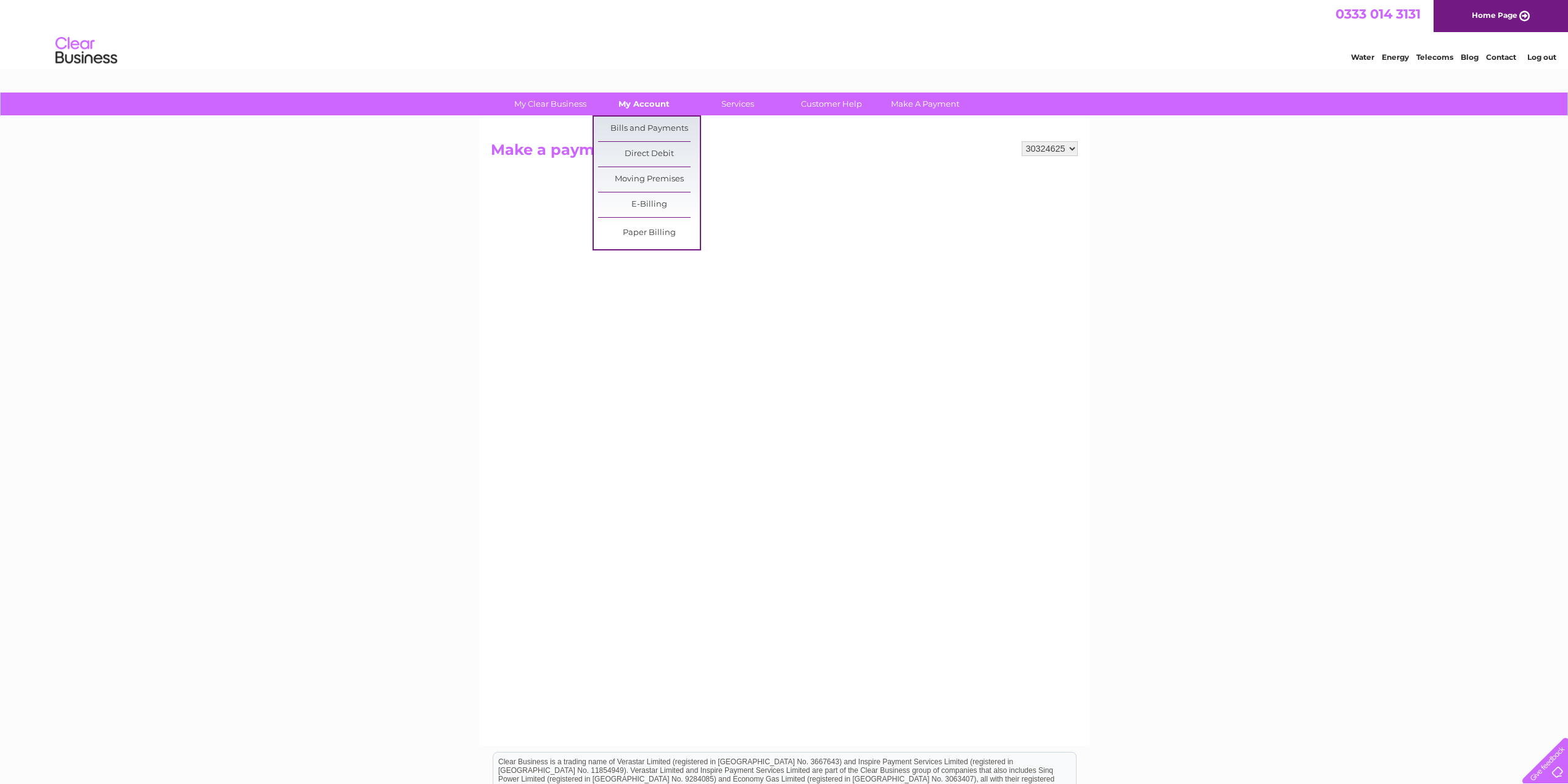
click at [642, 105] on link "My Account" at bounding box center [644, 104] width 102 height 23
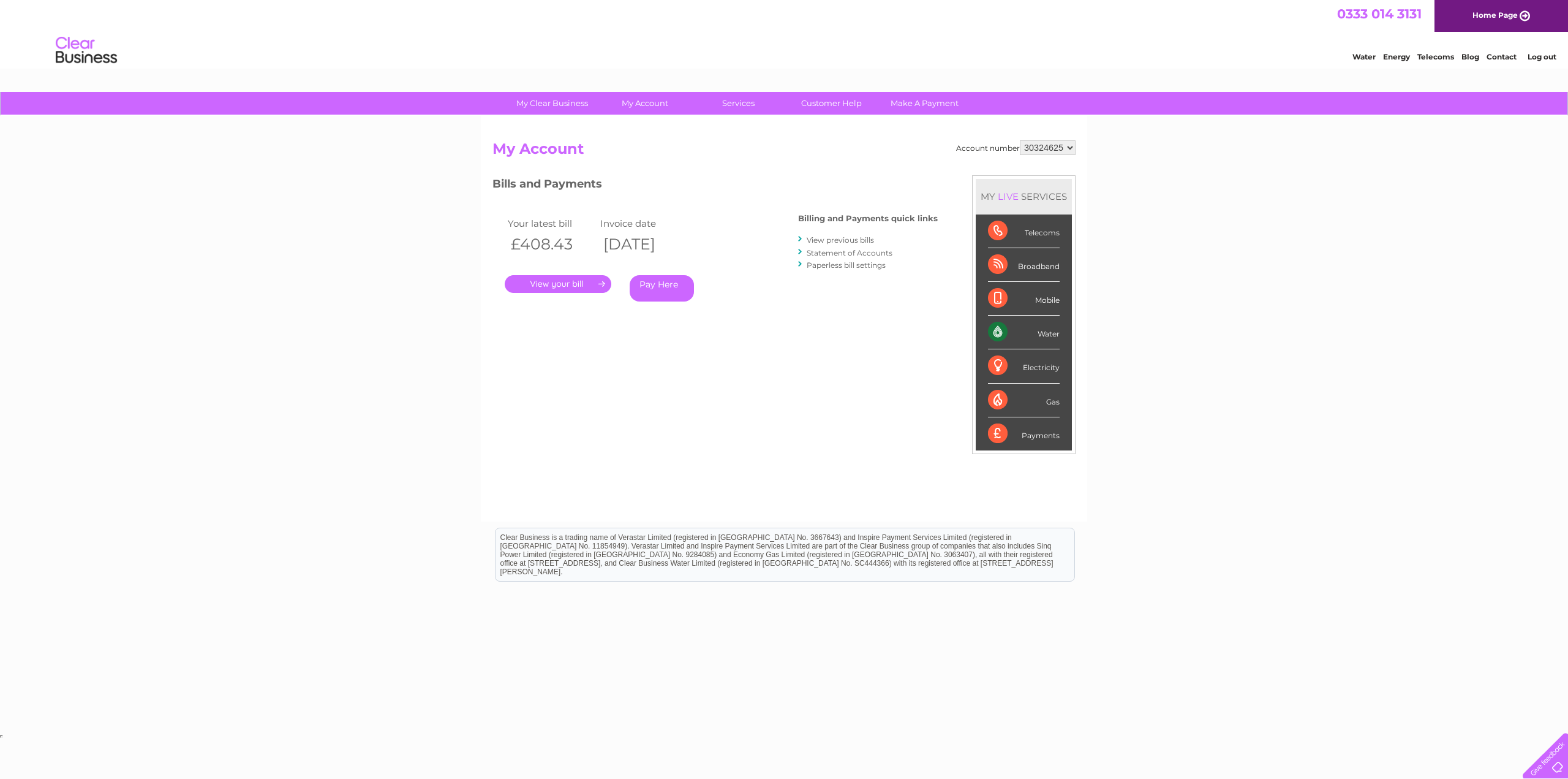
click at [647, 286] on link "Pay Here" at bounding box center [661, 288] width 65 height 26
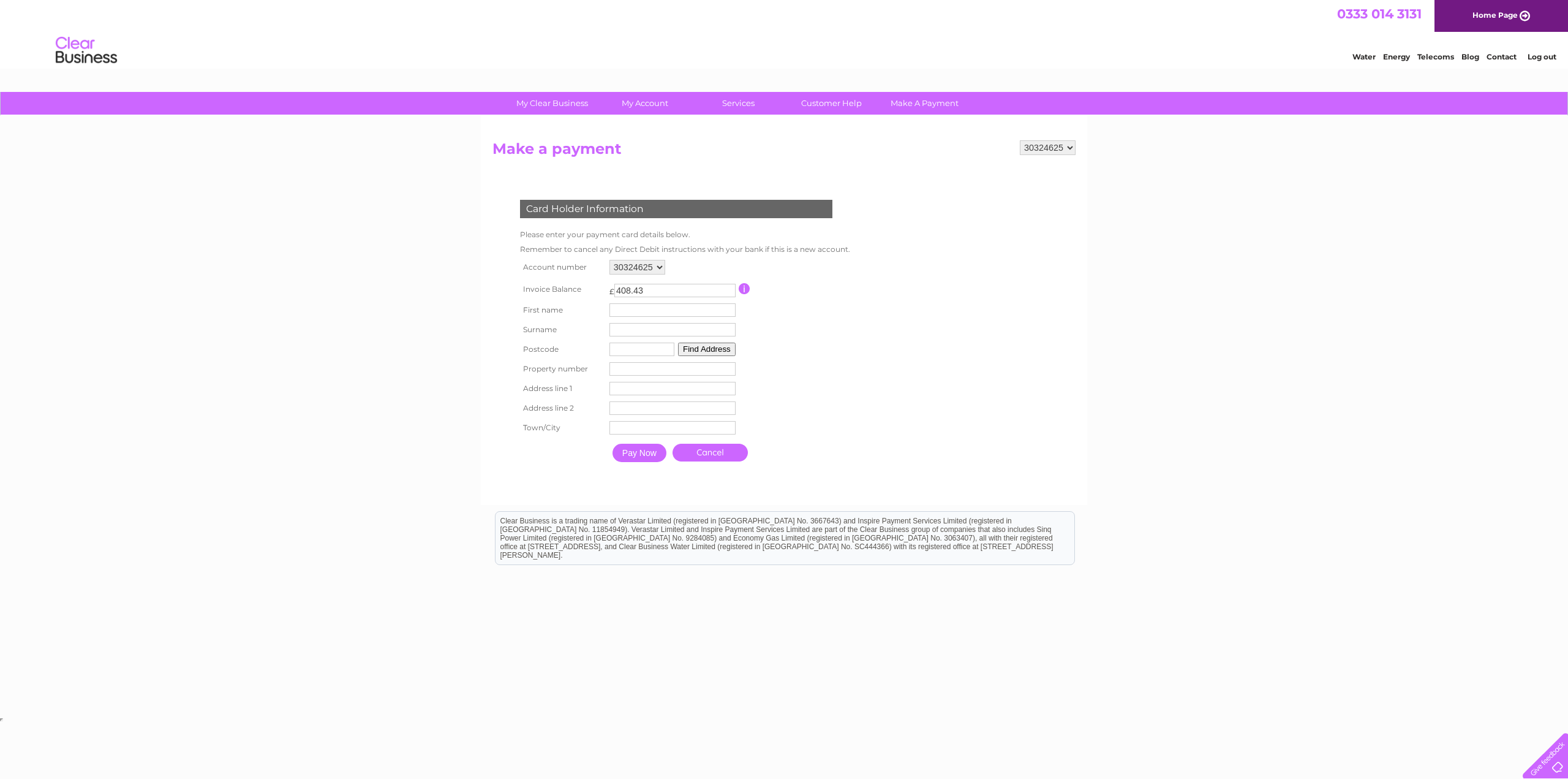
click at [1293, 190] on div "My Clear Business Login Details My Details My Preferences Link Account My Accou…" at bounding box center [784, 403] width 1568 height 622
click at [611, 312] on input "text" at bounding box center [673, 310] width 126 height 14
type input "[PERSON_NAME]"
type input "Unter"
type input "EH7 4BQ"
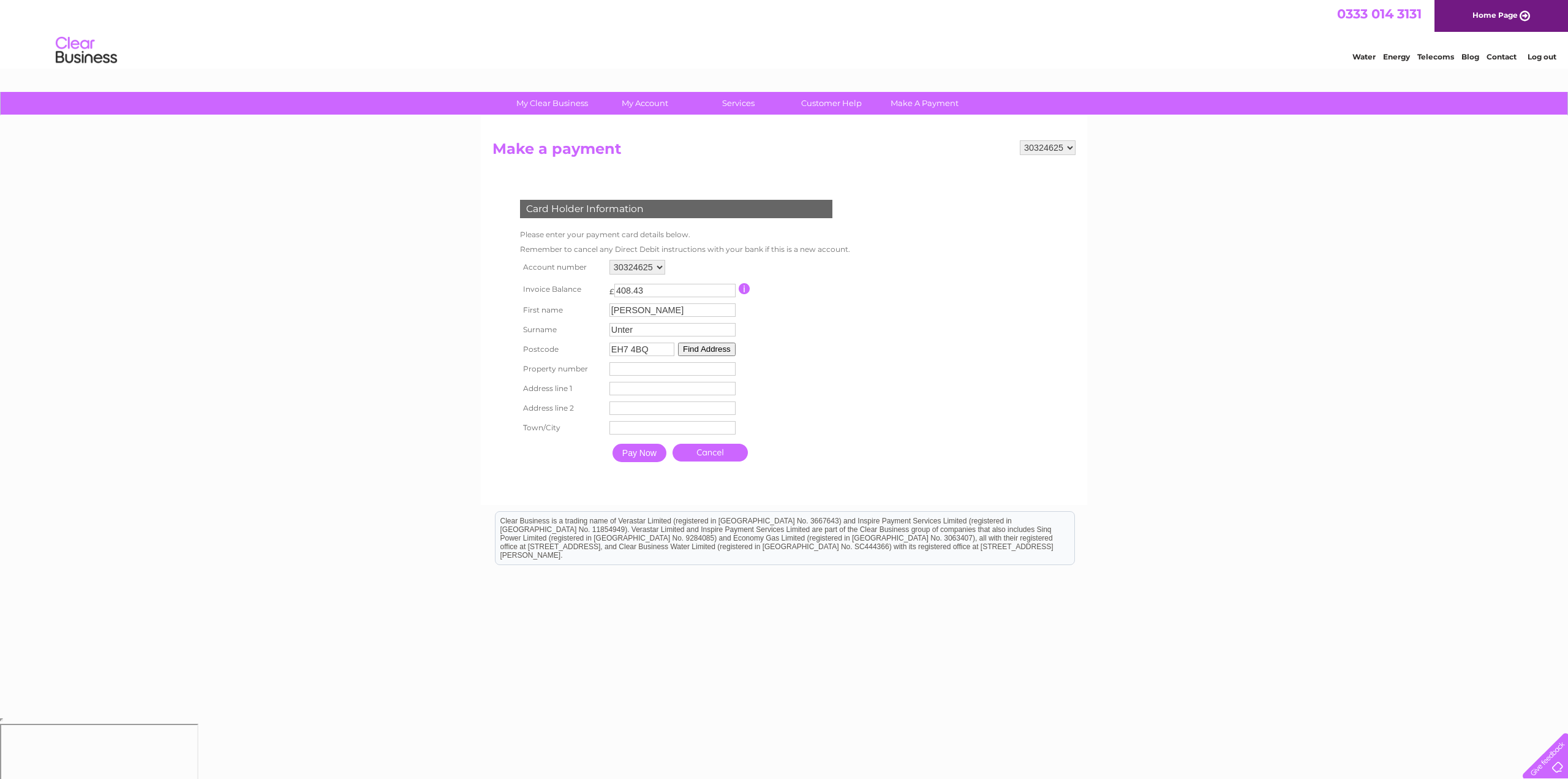
type input "[STREET_ADDRESS]"
type input "[GEOGRAPHIC_DATA]"
click at [614, 370] on input "number" at bounding box center [673, 368] width 126 height 14
type input "12"
click at [630, 451] on input "Pay Now" at bounding box center [639, 452] width 54 height 18
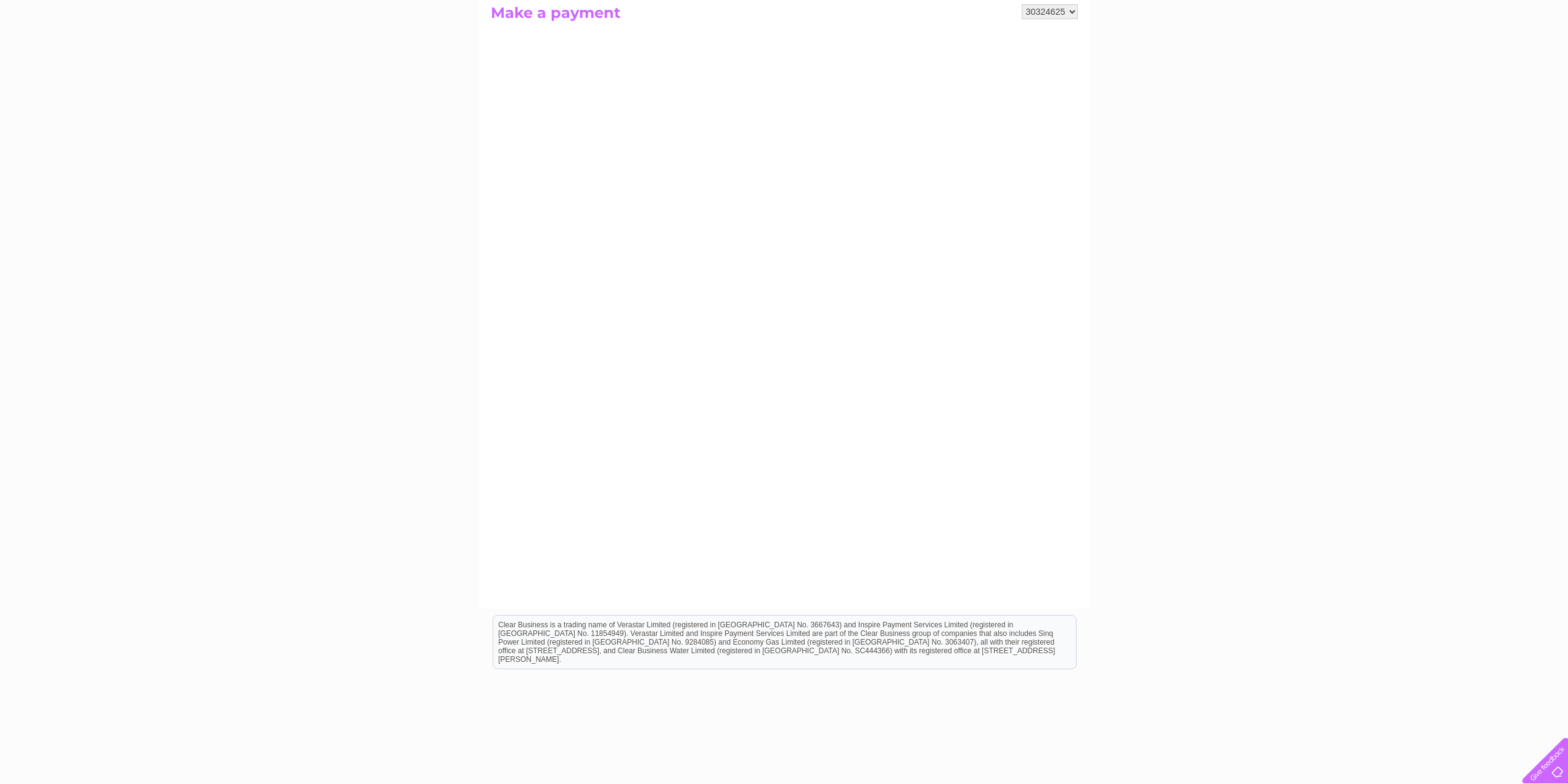
scroll to position [182, 0]
